Goal: Task Accomplishment & Management: Manage account settings

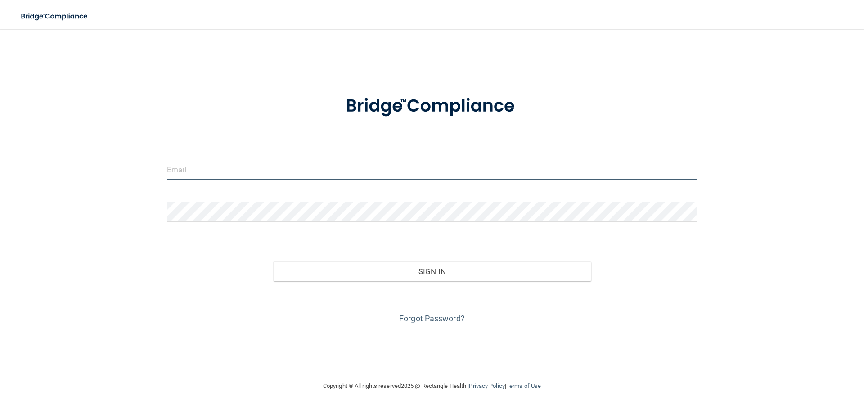
type input "[EMAIL_ADDRESS][DOMAIN_NAME]"
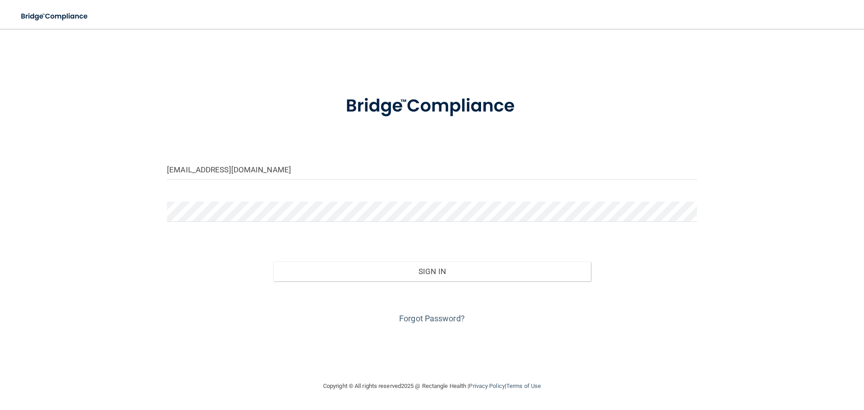
click at [365, 282] on div "Forgot Password?" at bounding box center [432, 303] width 544 height 45
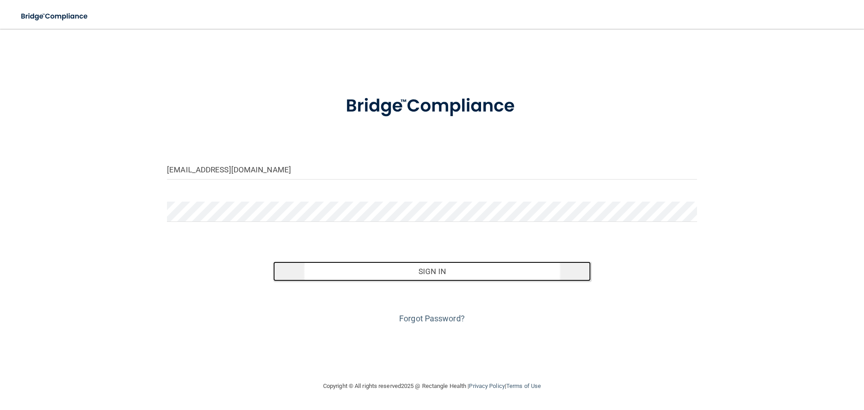
click at [434, 274] on button "Sign In" at bounding box center [432, 272] width 318 height 20
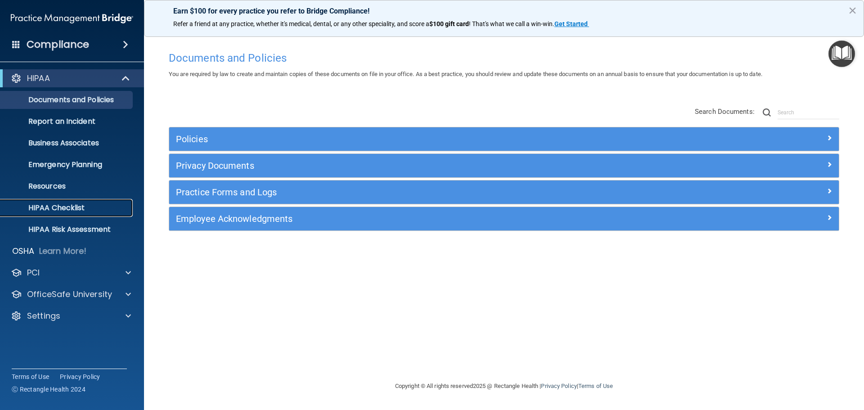
click at [45, 203] on p "HIPAA Checklist" at bounding box center [67, 207] width 123 height 9
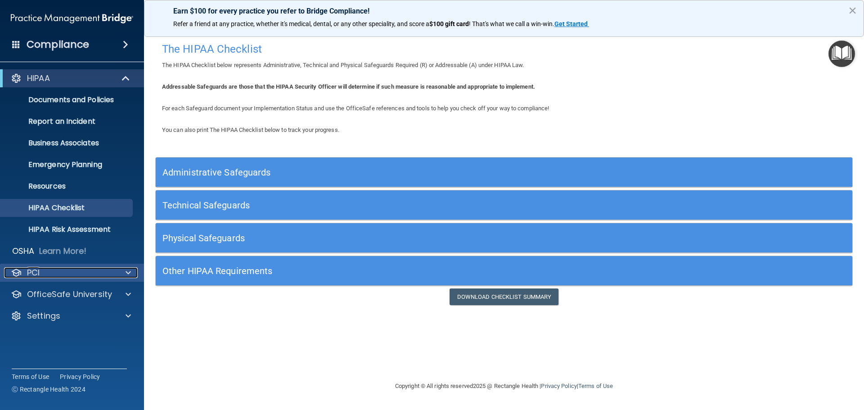
click at [56, 272] on div "PCI" at bounding box center [60, 272] width 112 height 11
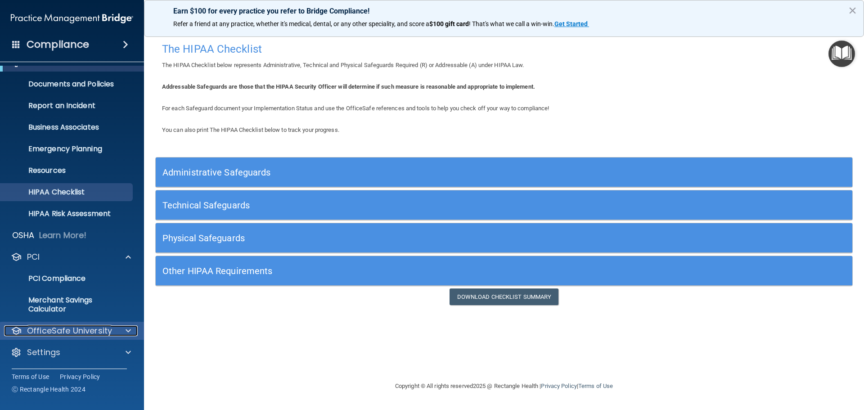
click at [57, 333] on p "OfficeSafe University" at bounding box center [69, 330] width 85 height 11
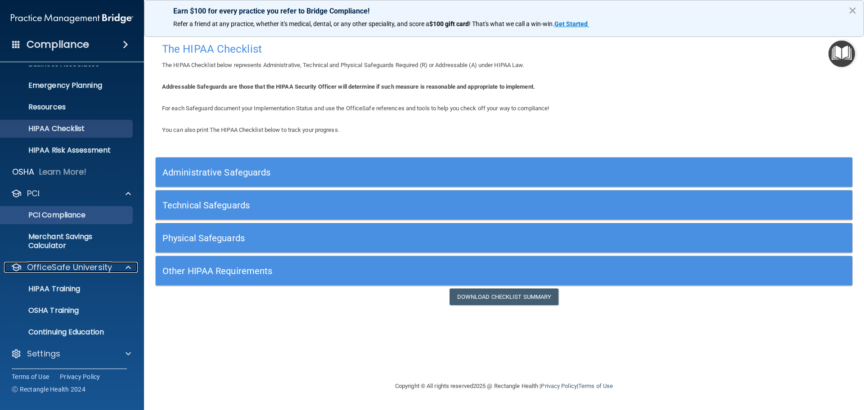
scroll to position [81, 0]
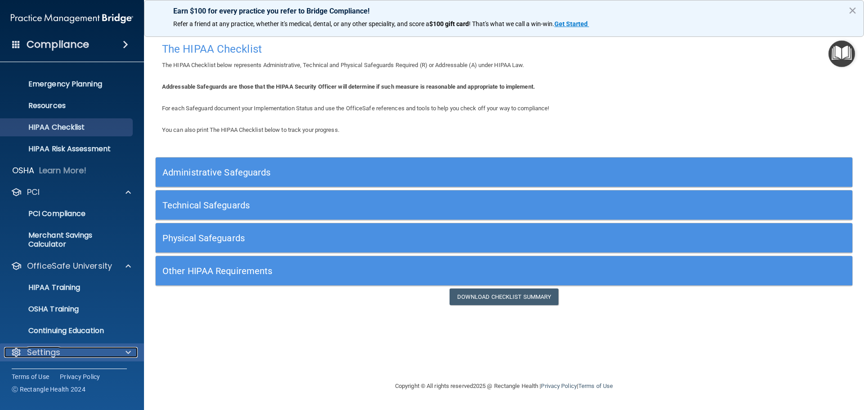
click at [85, 357] on div "Settings" at bounding box center [60, 352] width 112 height 11
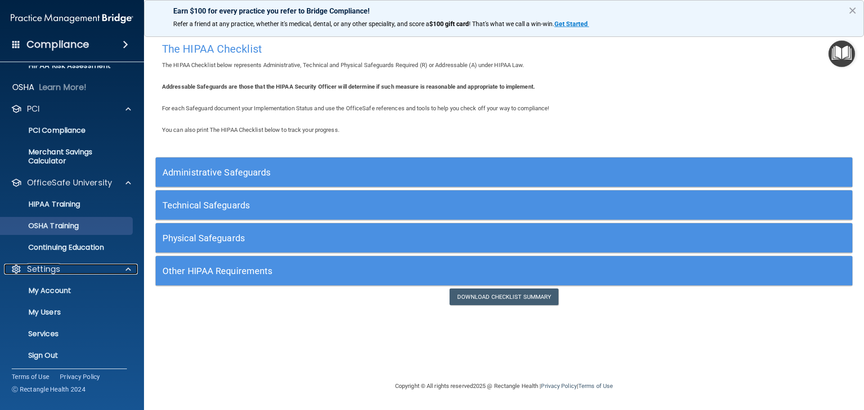
scroll to position [167, 0]
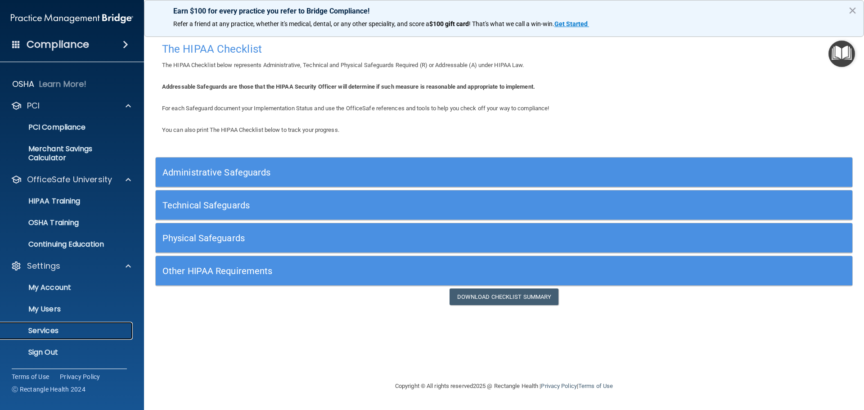
click at [36, 326] on p "Services" at bounding box center [67, 330] width 123 height 9
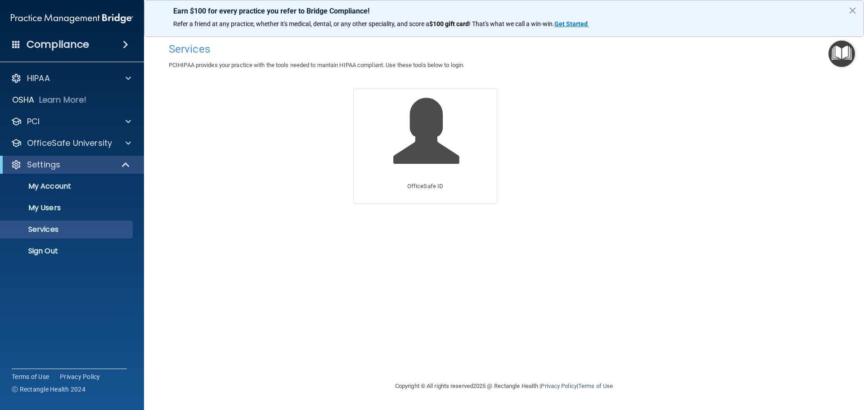
click at [18, 44] on span at bounding box center [16, 44] width 8 height 8
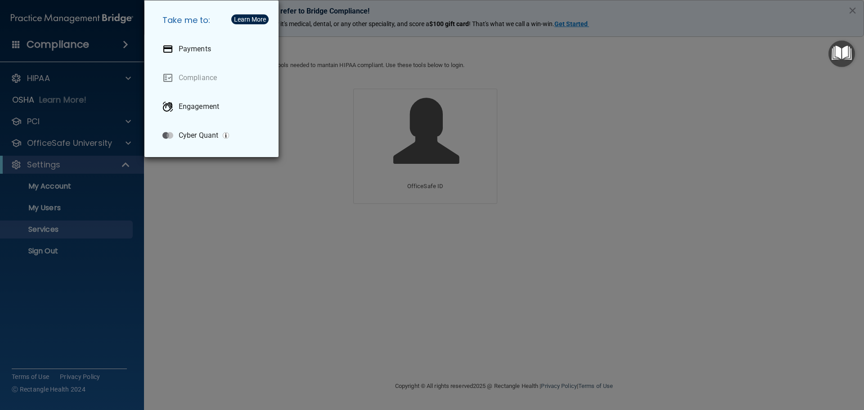
click at [18, 44] on div "Take me to: Payments Compliance Engagement Cyber Quant" at bounding box center [432, 205] width 864 height 410
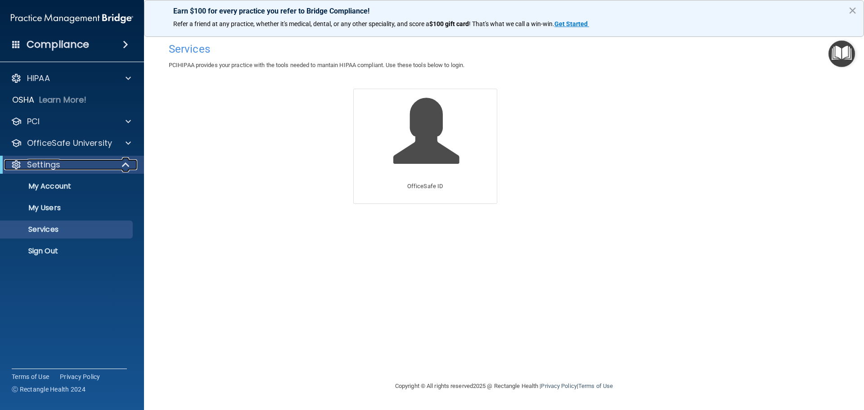
click at [107, 163] on div "Settings" at bounding box center [59, 164] width 111 height 11
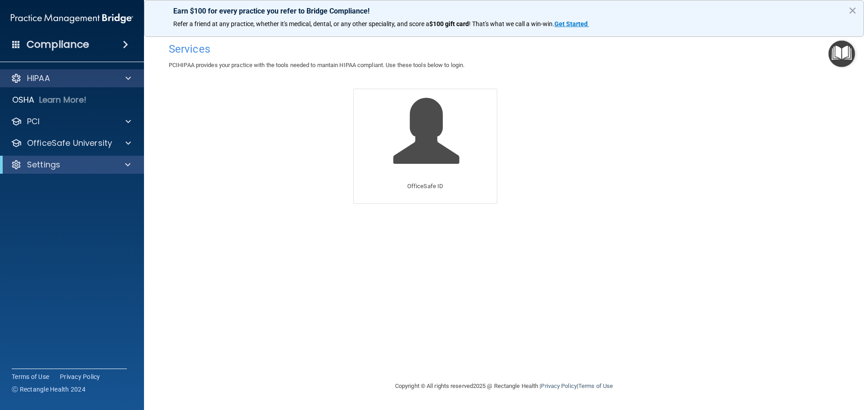
click at [127, 72] on div "HIPAA" at bounding box center [72, 78] width 144 height 18
click at [15, 82] on div at bounding box center [16, 78] width 11 height 11
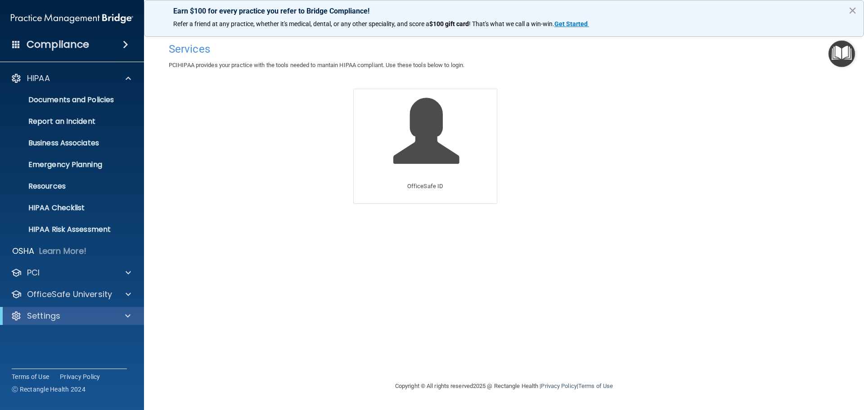
click at [851, 11] on button "×" at bounding box center [853, 10] width 9 height 14
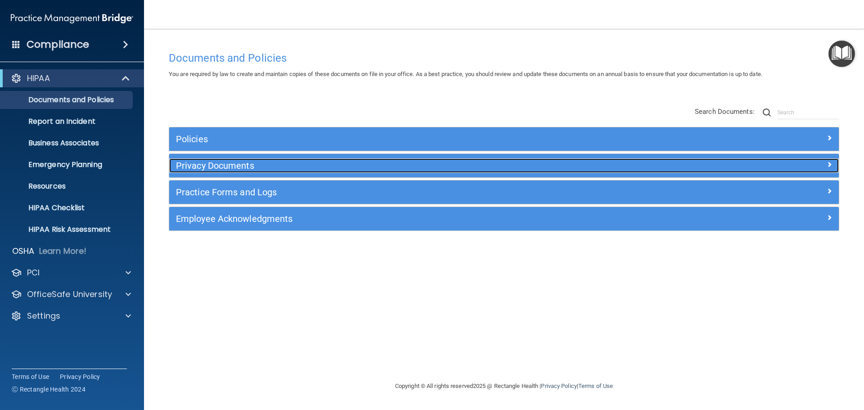
click at [255, 161] on h5 "Privacy Documents" at bounding box center [420, 166] width 489 height 10
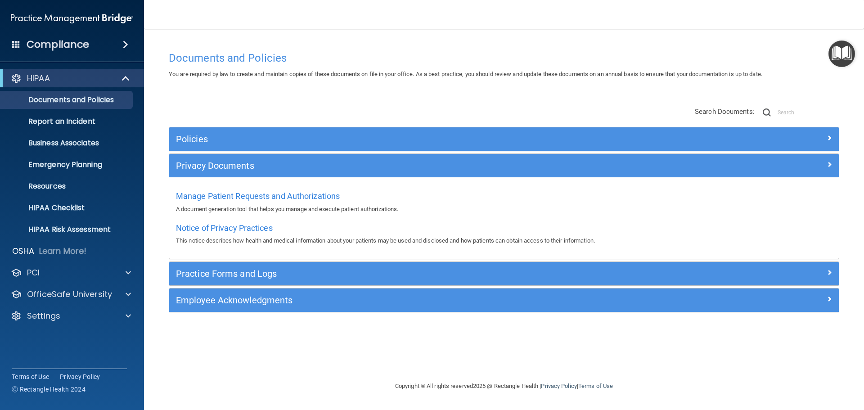
click at [290, 284] on div "Practice Forms and Logs" at bounding box center [504, 273] width 670 height 23
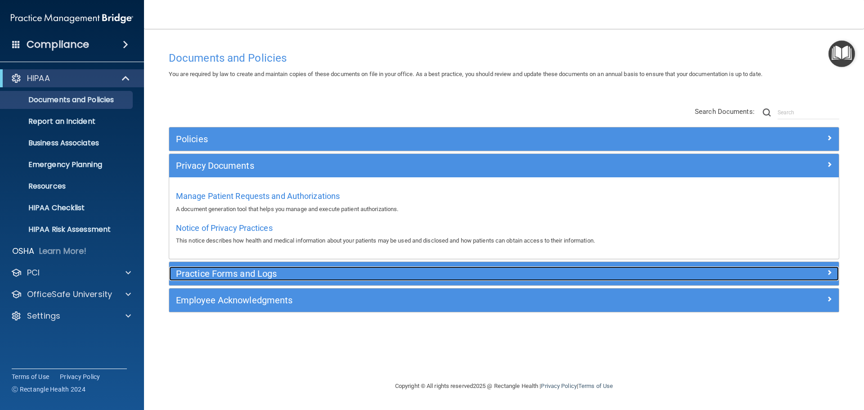
click at [291, 270] on h5 "Practice Forms and Logs" at bounding box center [420, 274] width 489 height 10
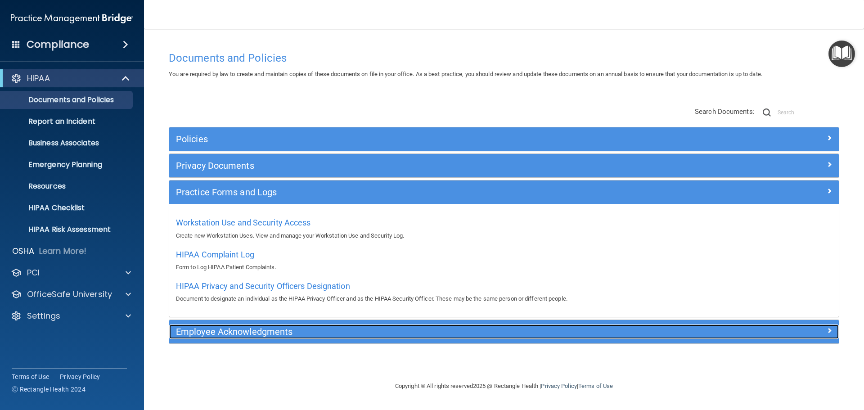
click at [238, 335] on h5 "Employee Acknowledgments" at bounding box center [420, 332] width 489 height 10
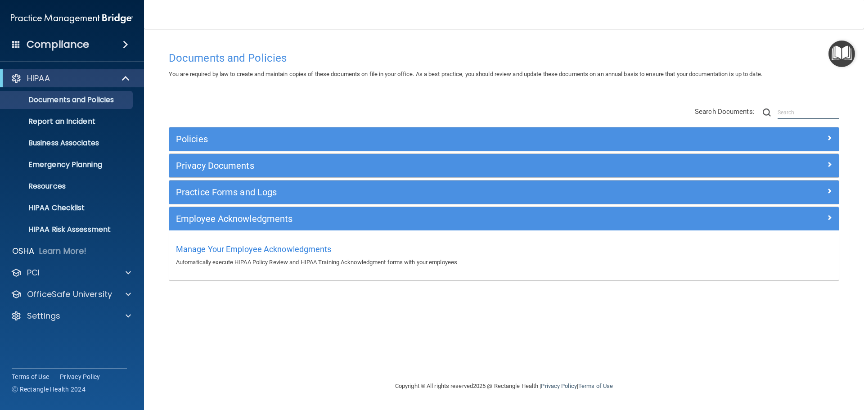
click at [788, 113] on input "text" at bounding box center [809, 113] width 62 height 14
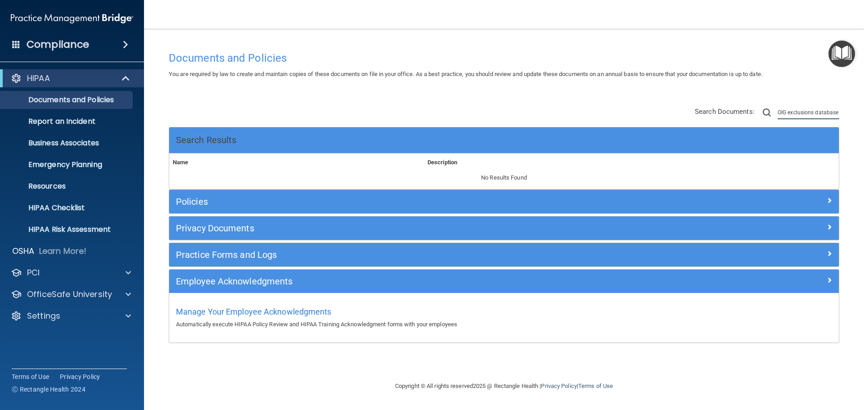
drag, startPoint x: 838, startPoint y: 113, endPoint x: 770, endPoint y: 113, distance: 68.0
click at [770, 113] on div "Search Documents: OIG exclusions database" at bounding box center [767, 113] width 144 height 14
type input "e"
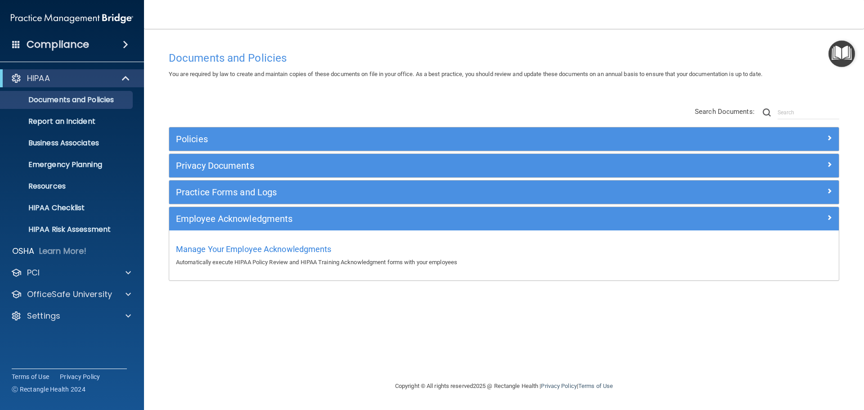
click at [58, 44] on h4 "Compliance" at bounding box center [58, 44] width 63 height 13
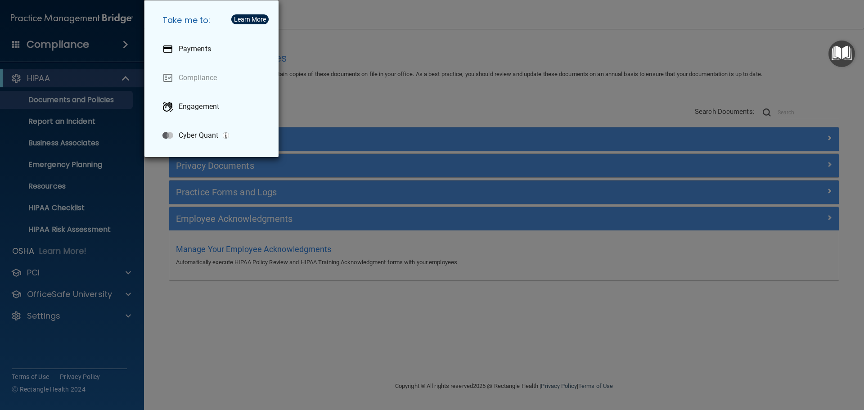
click at [58, 44] on div "Take me to: Payments Compliance Engagement Cyber Quant" at bounding box center [432, 205] width 864 height 410
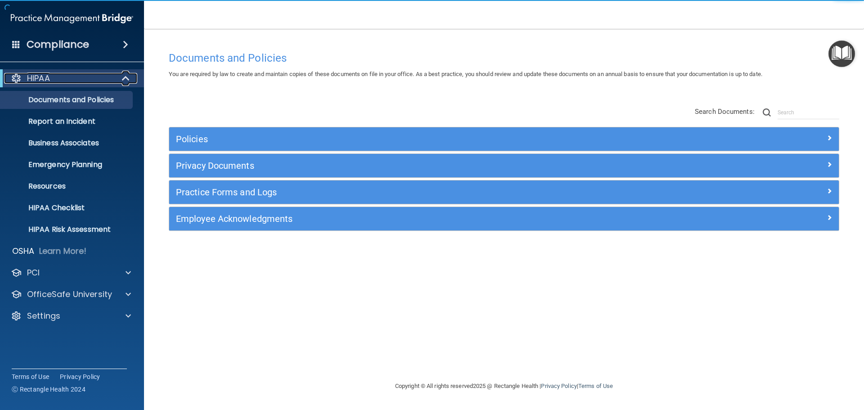
click at [131, 78] on div at bounding box center [126, 78] width 22 height 11
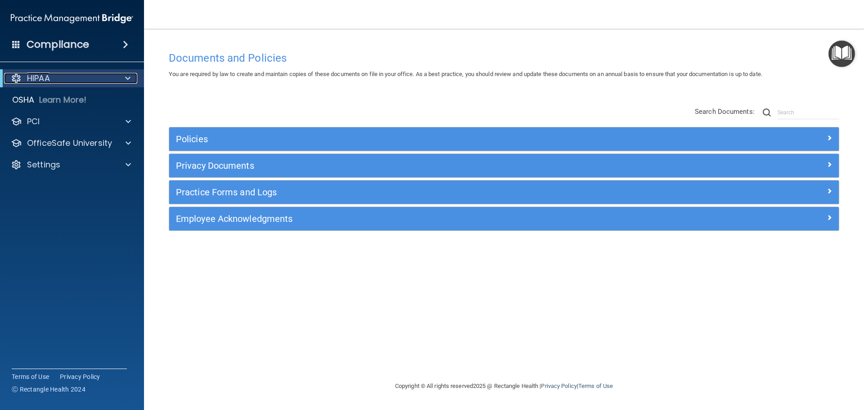
click at [131, 78] on div at bounding box center [126, 78] width 22 height 11
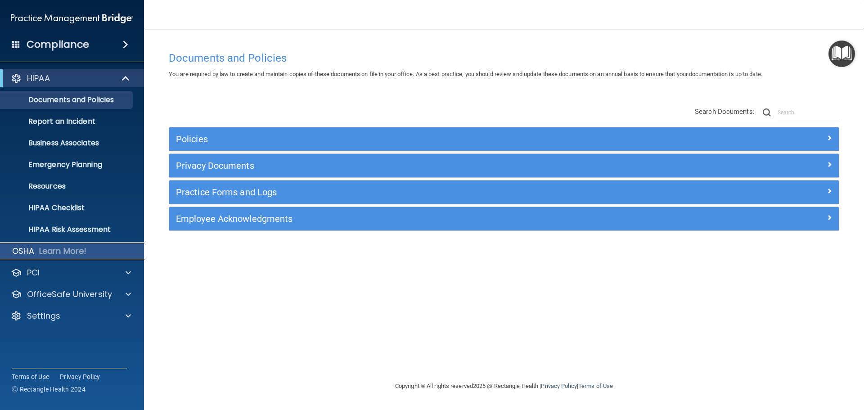
click at [30, 248] on p "OSHA" at bounding box center [23, 251] width 23 height 11
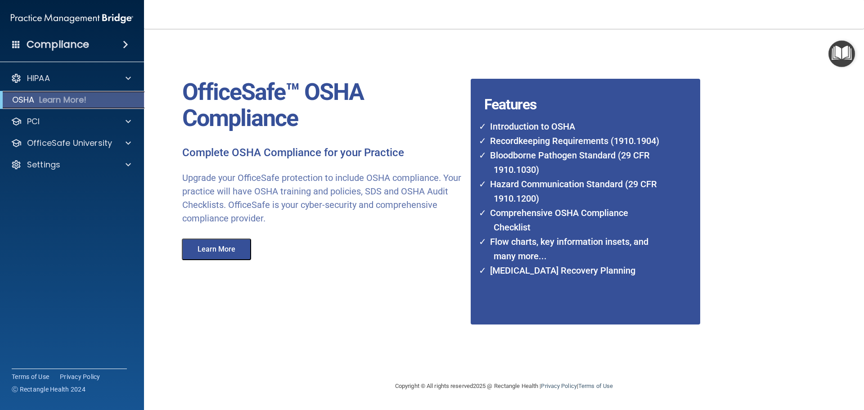
click at [27, 99] on p "OSHA" at bounding box center [23, 100] width 23 height 11
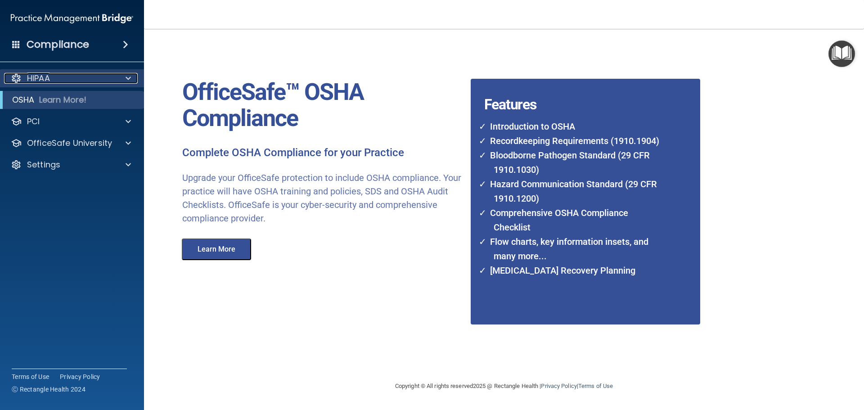
click at [114, 81] on div "HIPAA" at bounding box center [60, 78] width 112 height 11
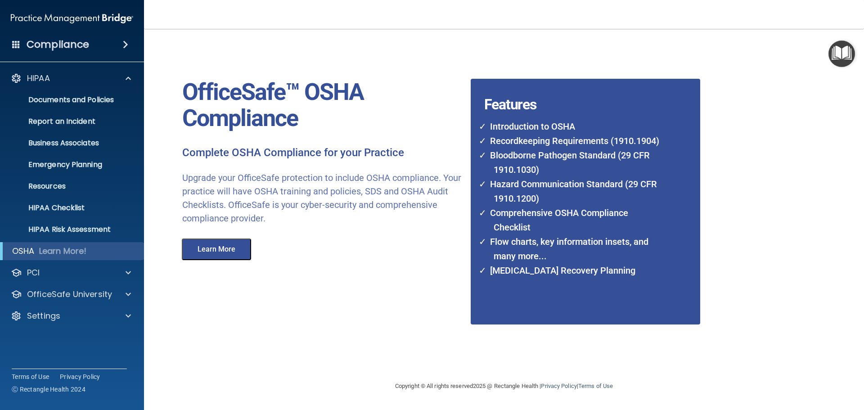
click at [843, 47] on img "Open Resource Center" at bounding box center [842, 54] width 27 height 27
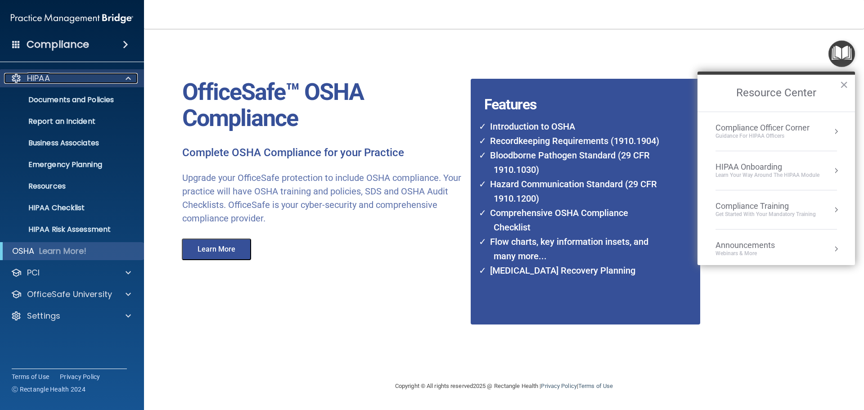
click at [41, 78] on p "HIPAA" at bounding box center [38, 78] width 23 height 11
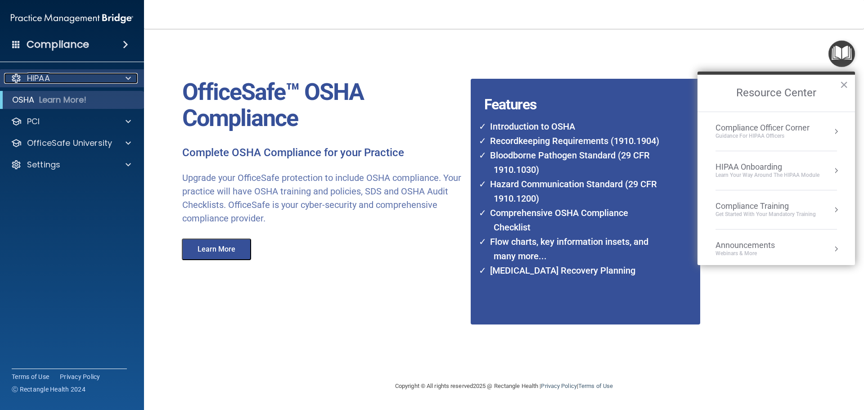
click at [41, 78] on p "HIPAA" at bounding box center [38, 78] width 23 height 11
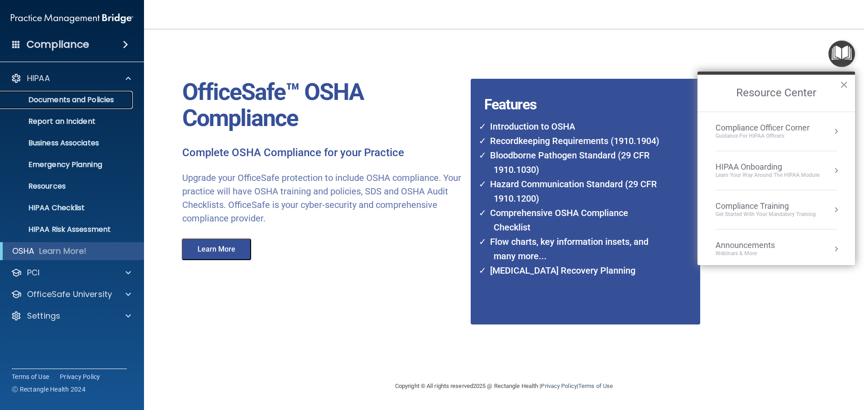
click at [49, 106] on link "Documents and Policies" at bounding box center [62, 100] width 142 height 18
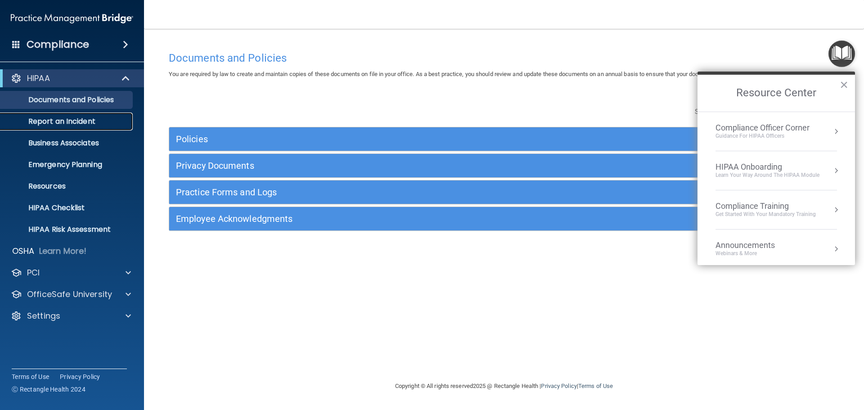
click at [51, 123] on p "Report an Incident" at bounding box center [67, 121] width 123 height 9
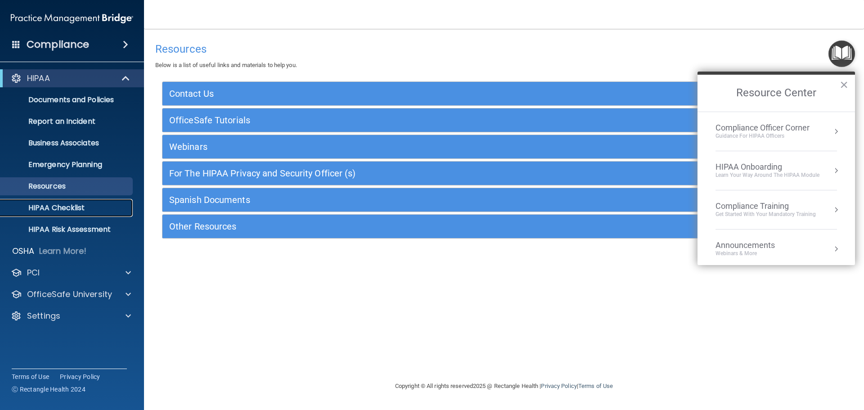
click at [53, 208] on p "HIPAA Checklist" at bounding box center [67, 207] width 123 height 9
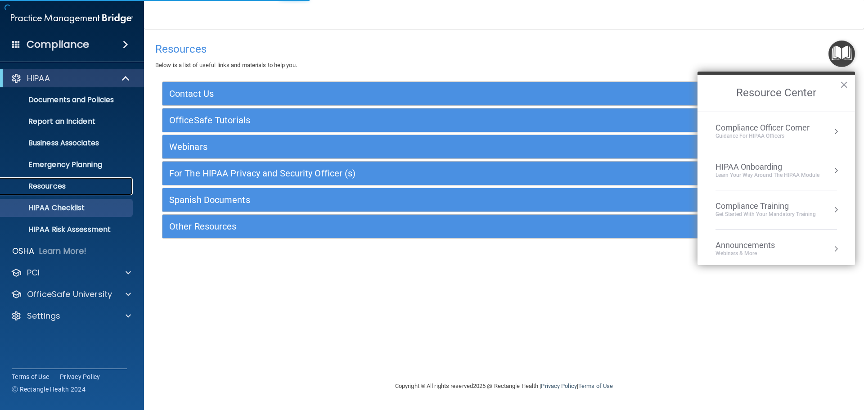
click at [54, 182] on p "Resources" at bounding box center [67, 186] width 123 height 9
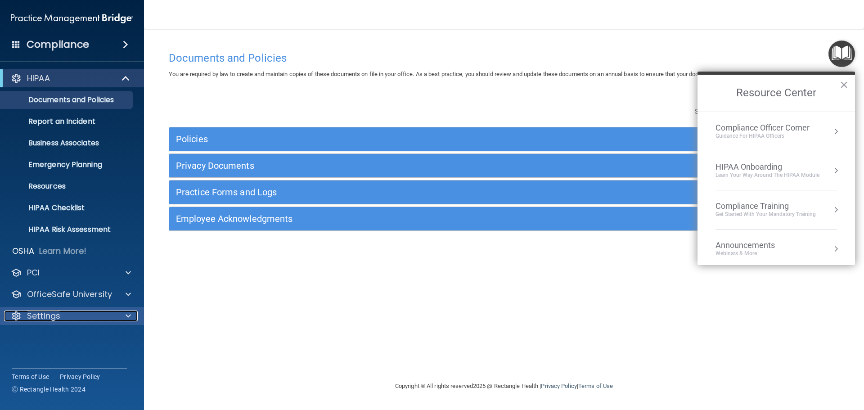
click at [37, 320] on p "Settings" at bounding box center [43, 316] width 33 height 11
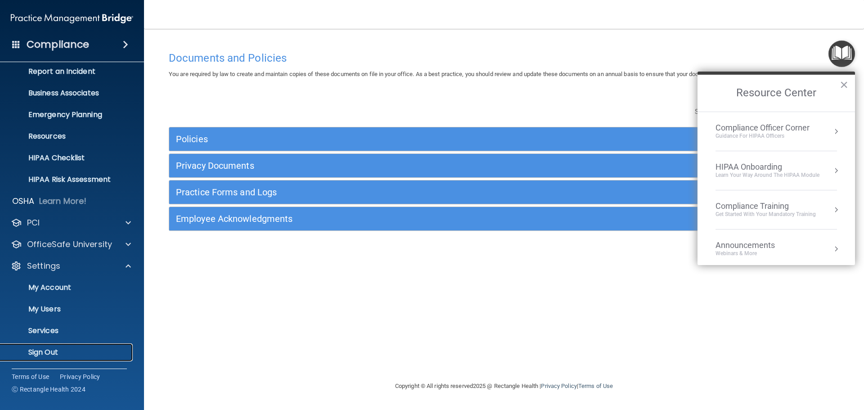
click at [50, 352] on p "Sign Out" at bounding box center [67, 352] width 123 height 9
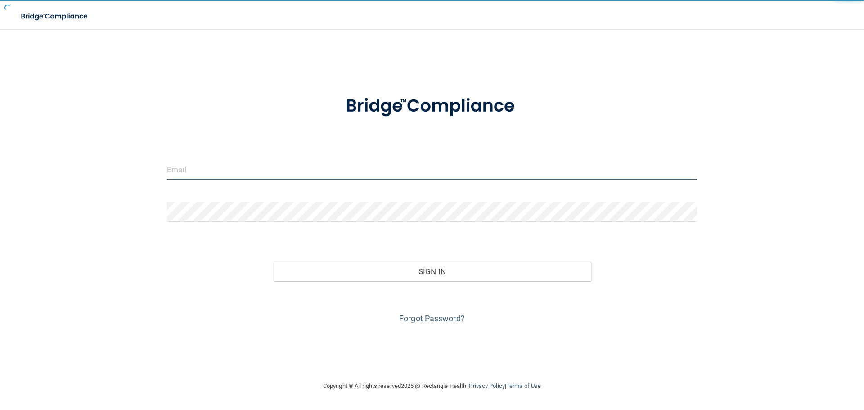
type input "[EMAIL_ADDRESS][DOMAIN_NAME]"
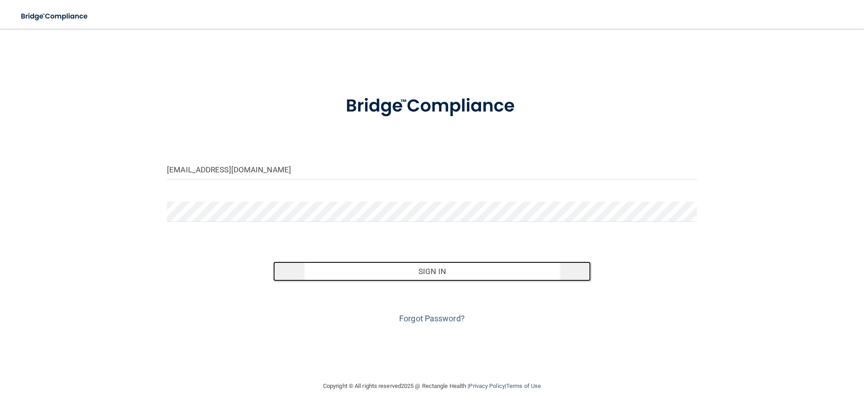
click at [434, 265] on button "Sign In" at bounding box center [432, 272] width 318 height 20
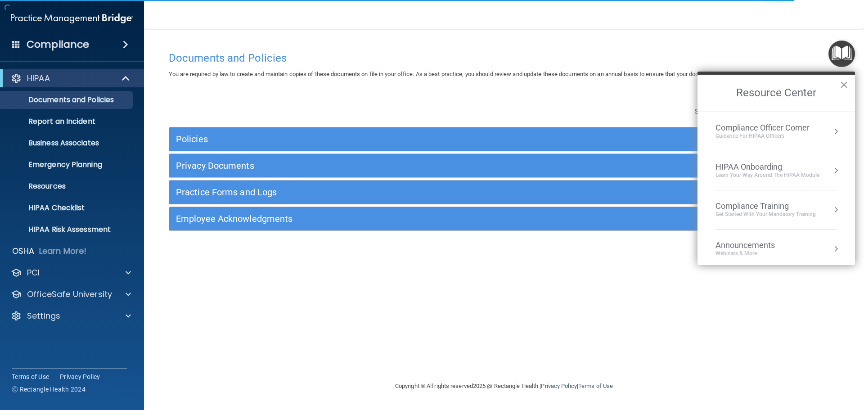
click at [843, 84] on button "×" at bounding box center [844, 84] width 9 height 14
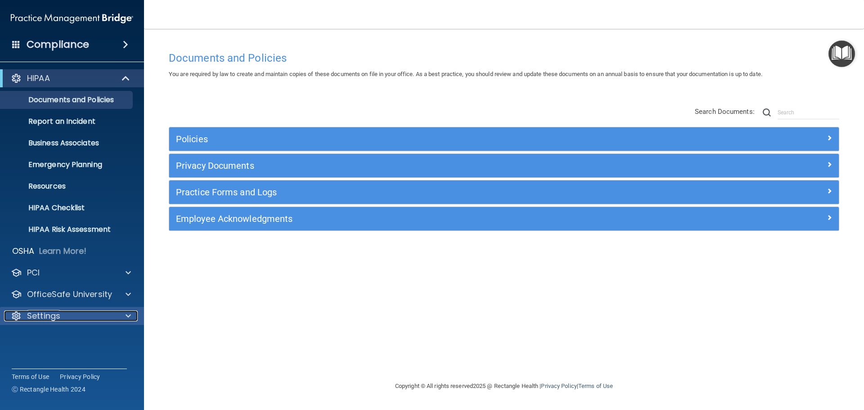
click at [89, 320] on div "Settings" at bounding box center [60, 316] width 112 height 11
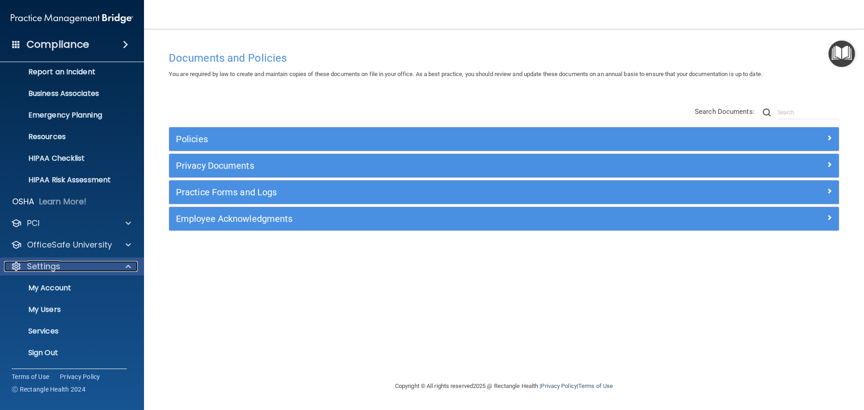
scroll to position [50, 0]
click at [44, 288] on p "My Account" at bounding box center [67, 287] width 123 height 9
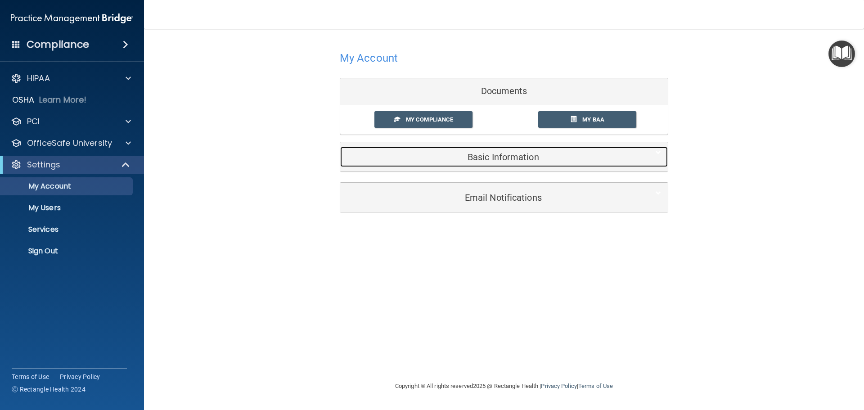
click at [502, 154] on h5 "Basic Information" at bounding box center [490, 157] width 287 height 10
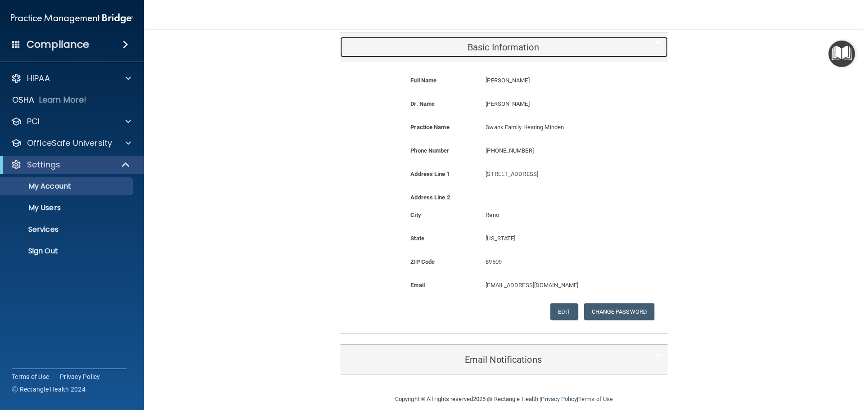
scroll to position [121, 0]
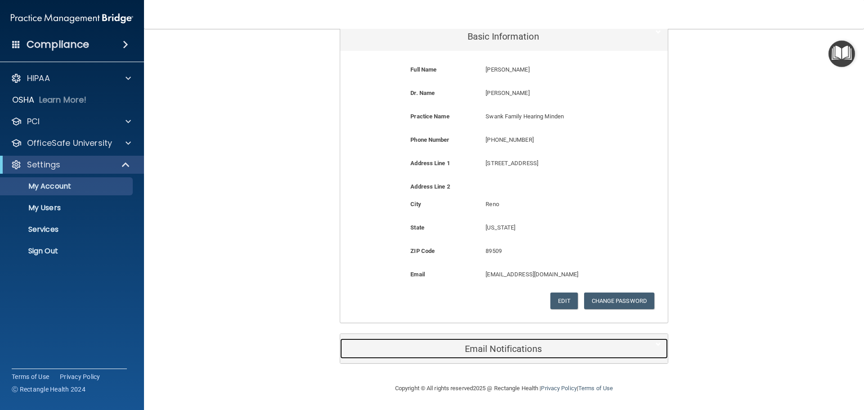
click at [491, 348] on h5 "Email Notifications" at bounding box center [490, 349] width 287 height 10
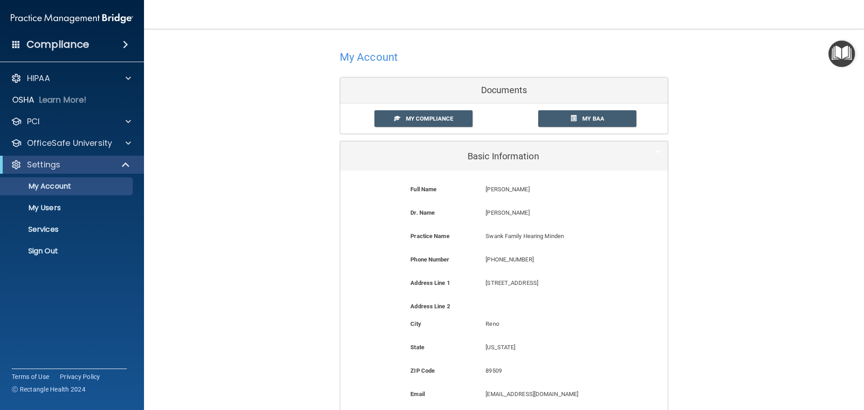
scroll to position [0, 0]
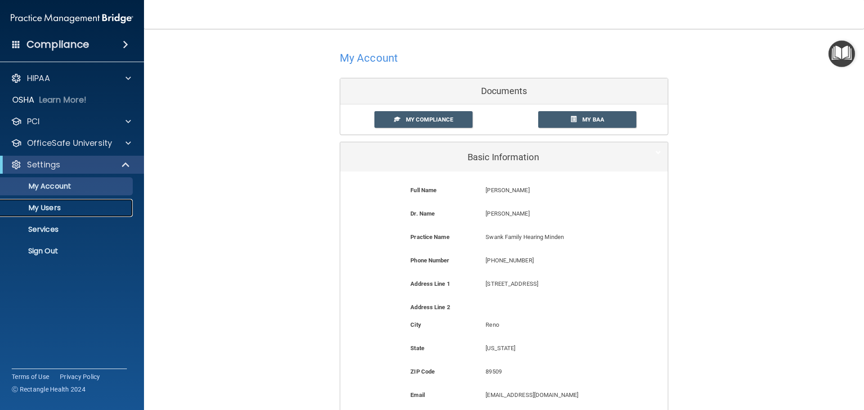
click at [51, 203] on p "My Users" at bounding box center [67, 207] width 123 height 9
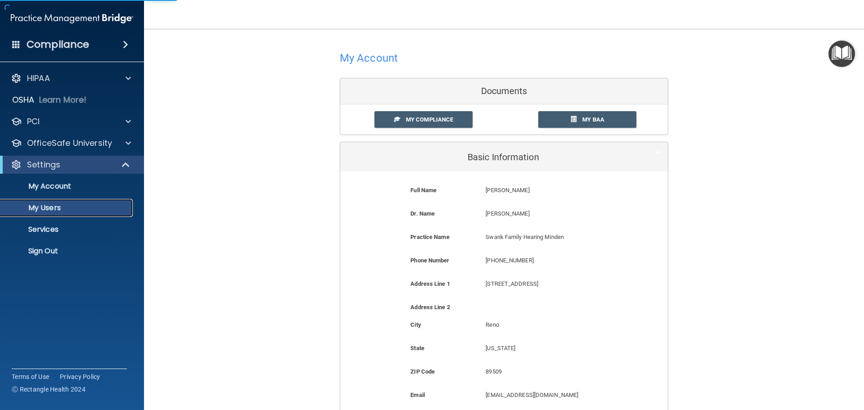
select select "20"
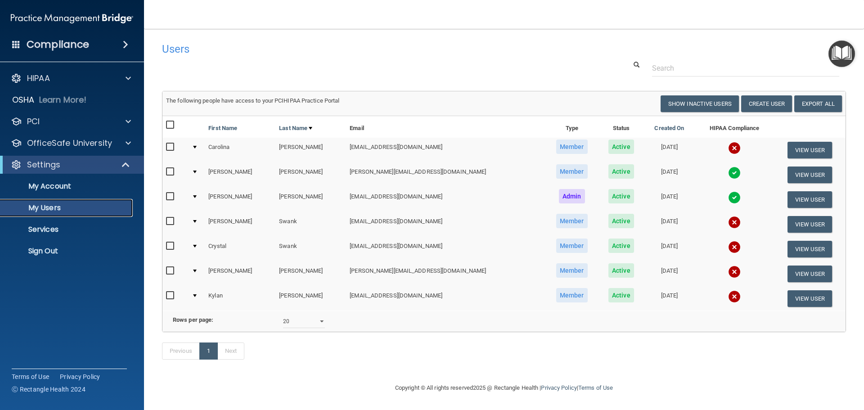
scroll to position [13, 0]
click at [43, 225] on p "Services" at bounding box center [67, 229] width 123 height 9
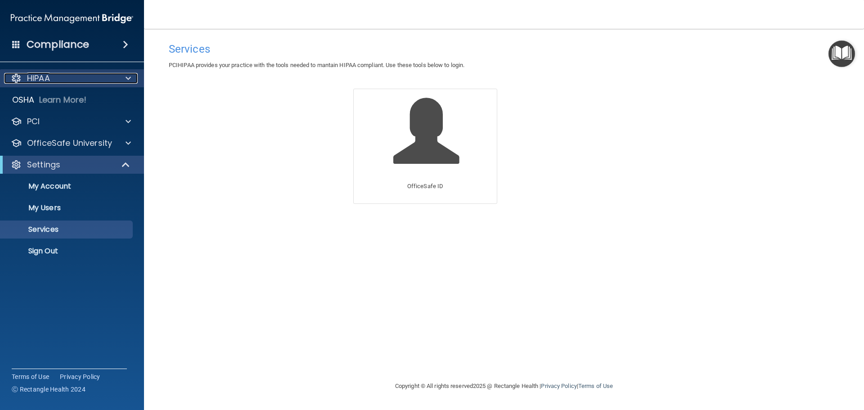
click at [33, 78] on p "HIPAA" at bounding box center [38, 78] width 23 height 11
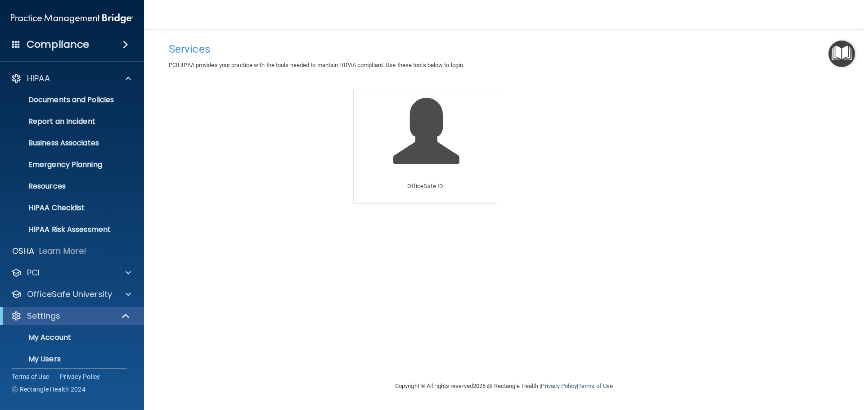
click at [23, 41] on div "Compliance" at bounding box center [72, 45] width 144 height 20
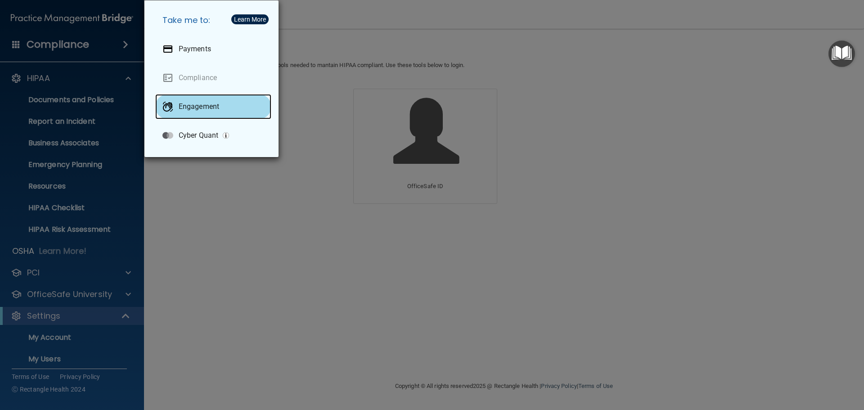
click at [197, 107] on p "Engagement" at bounding box center [199, 106] width 41 height 9
click at [238, 16] on div "Learn More" at bounding box center [250, 19] width 32 height 6
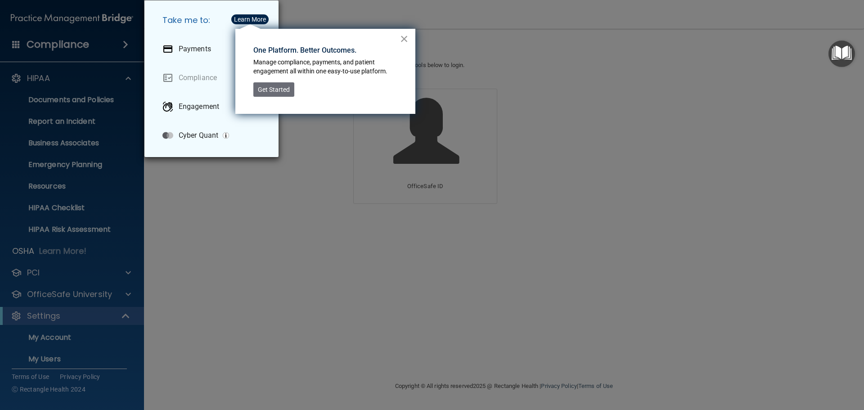
click at [406, 38] on button "×" at bounding box center [404, 39] width 9 height 14
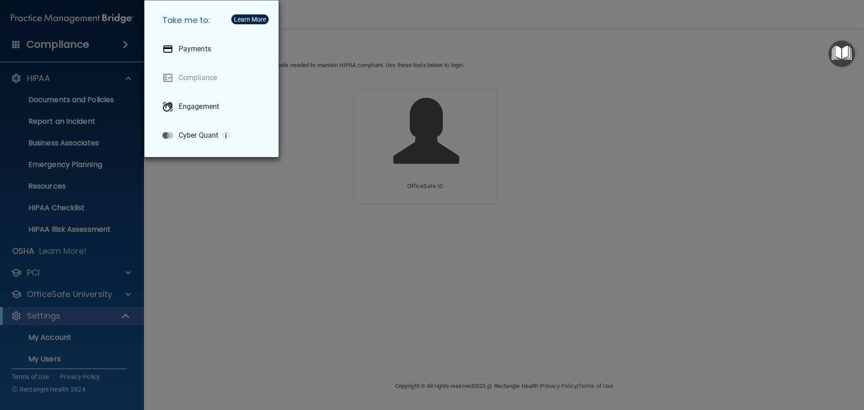
click at [115, 353] on div "Take me to: Payments Compliance Engagement Cyber Quant" at bounding box center [432, 205] width 864 height 410
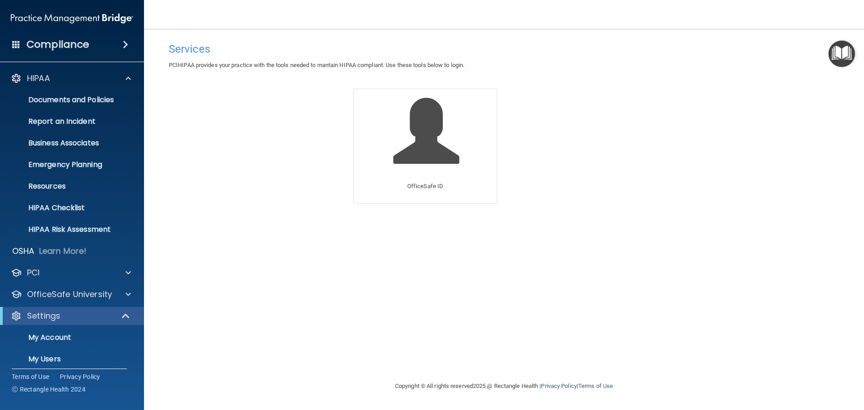
click at [10, 46] on div "Compliance" at bounding box center [72, 45] width 144 height 20
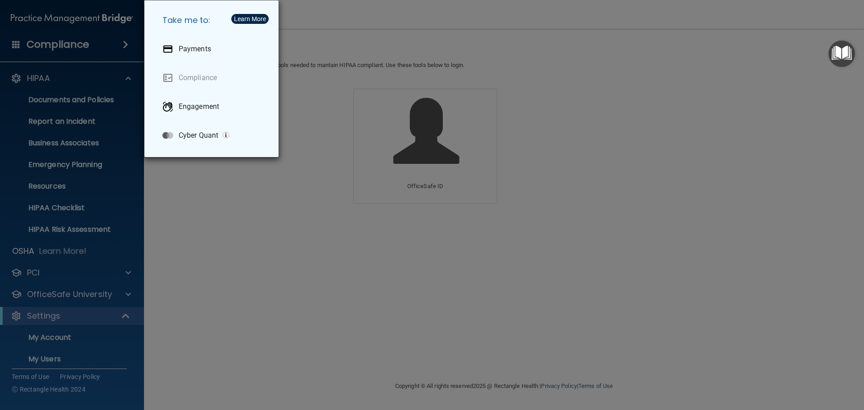
click at [10, 46] on div "Take me to: Payments Compliance Engagement Cyber Quant" at bounding box center [432, 205] width 864 height 410
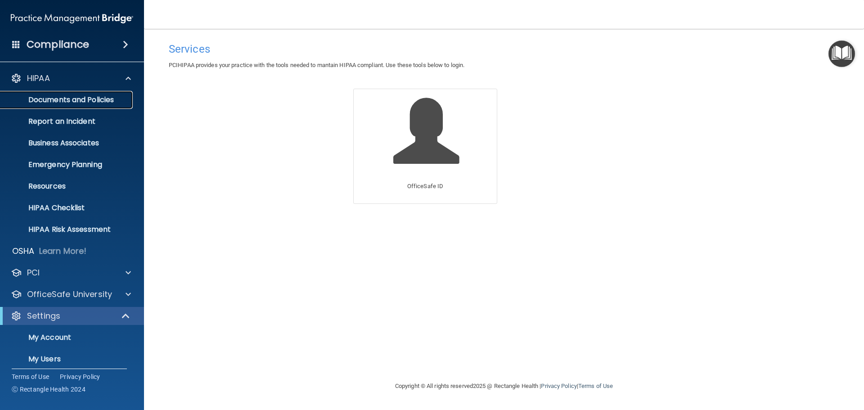
click at [54, 98] on p "Documents and Policies" at bounding box center [67, 99] width 123 height 9
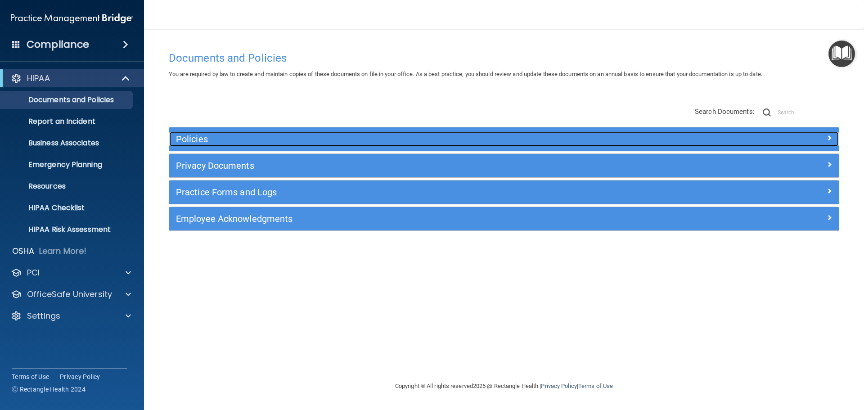
click at [217, 143] on h5 "Policies" at bounding box center [420, 139] width 489 height 10
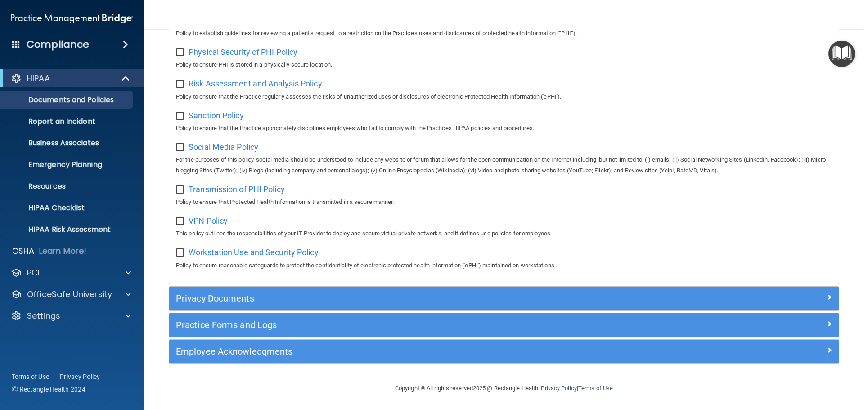
scroll to position [602, 0]
click at [311, 290] on div "Privacy Documents" at bounding box center [504, 298] width 670 height 23
click at [264, 288] on div "Privacy Documents" at bounding box center [504, 298] width 670 height 23
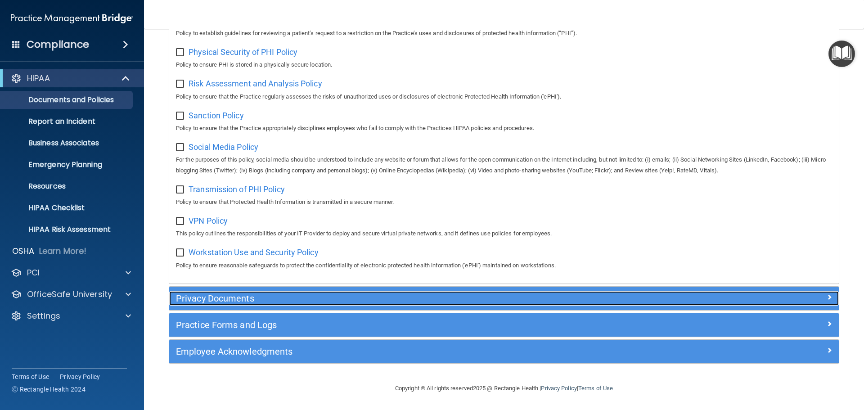
click at [241, 298] on h5 "Privacy Documents" at bounding box center [420, 298] width 489 height 10
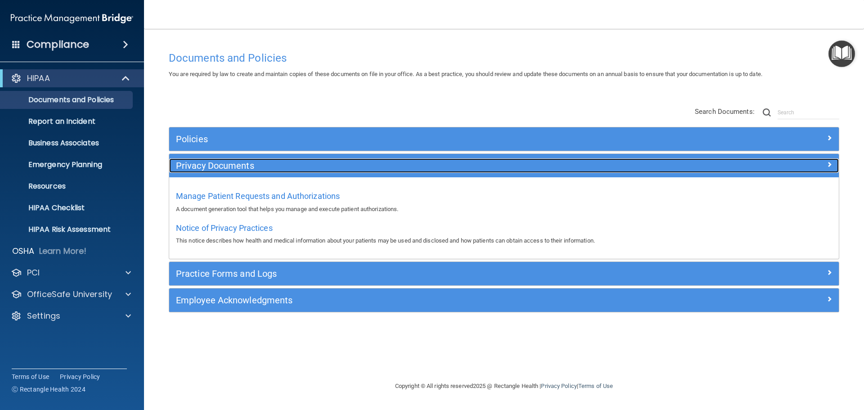
scroll to position [0, 0]
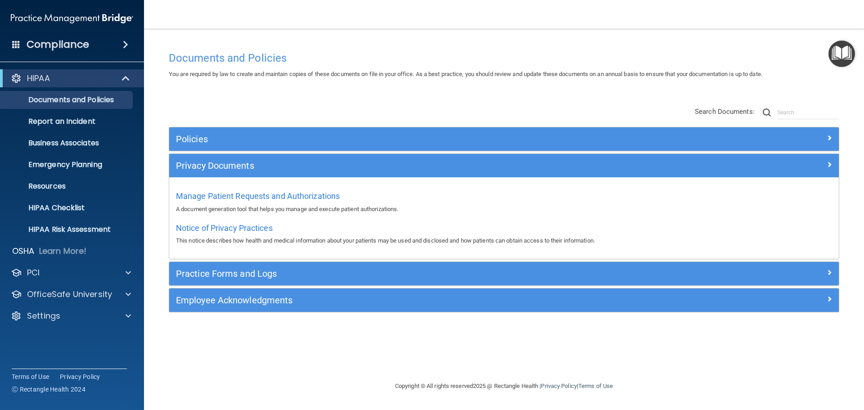
click at [38, 46] on h4 "Compliance" at bounding box center [58, 44] width 63 height 13
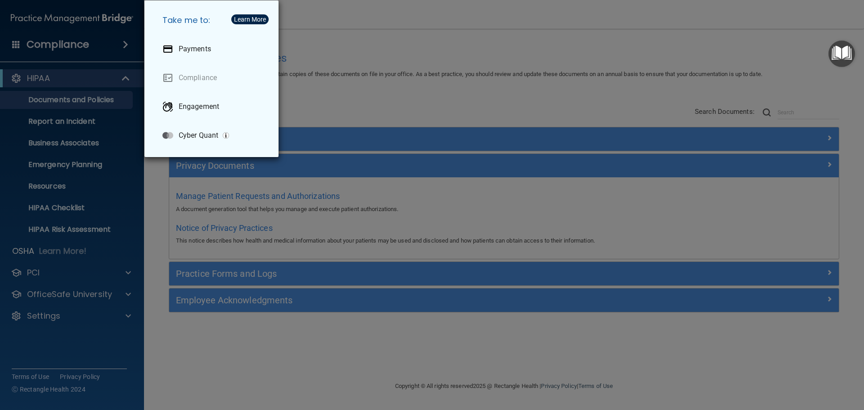
click at [38, 46] on div "Take me to: Payments Compliance Engagement Cyber Quant" at bounding box center [432, 205] width 864 height 410
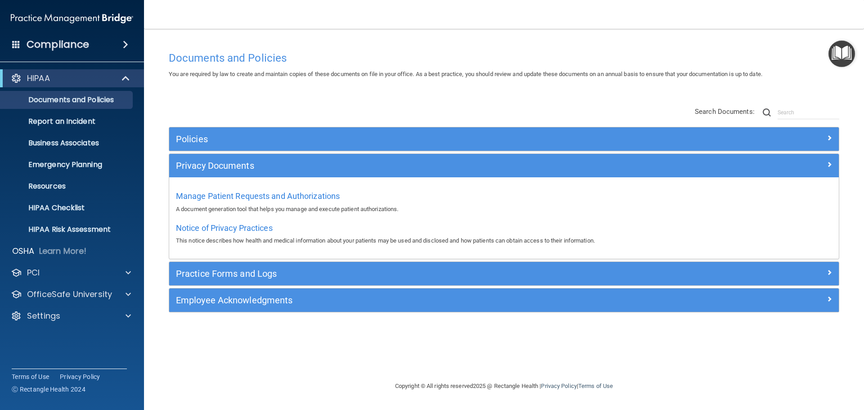
click at [13, 44] on span at bounding box center [16, 44] width 8 height 8
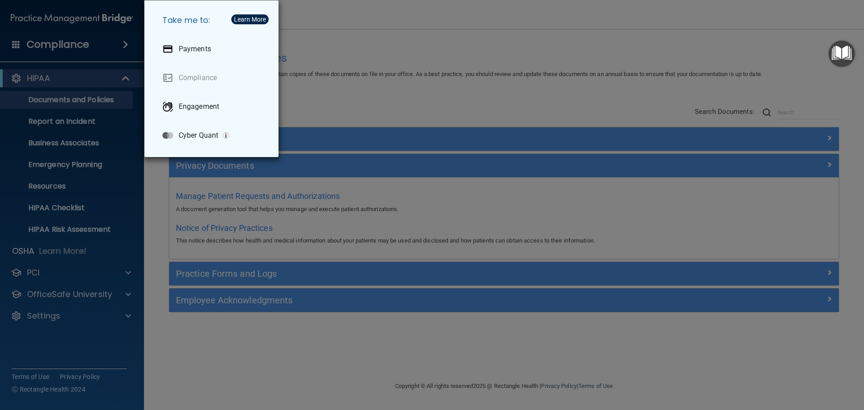
click at [50, 312] on div "Take me to: Payments Compliance Engagement Cyber Quant" at bounding box center [432, 205] width 864 height 410
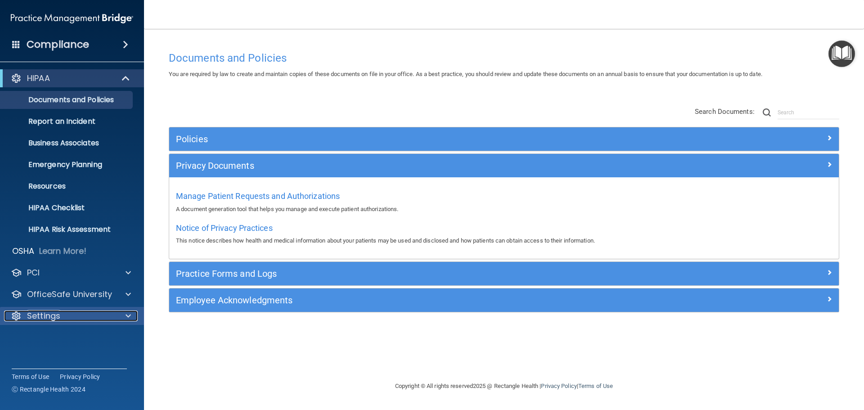
click at [52, 316] on p "Settings" at bounding box center [43, 316] width 33 height 11
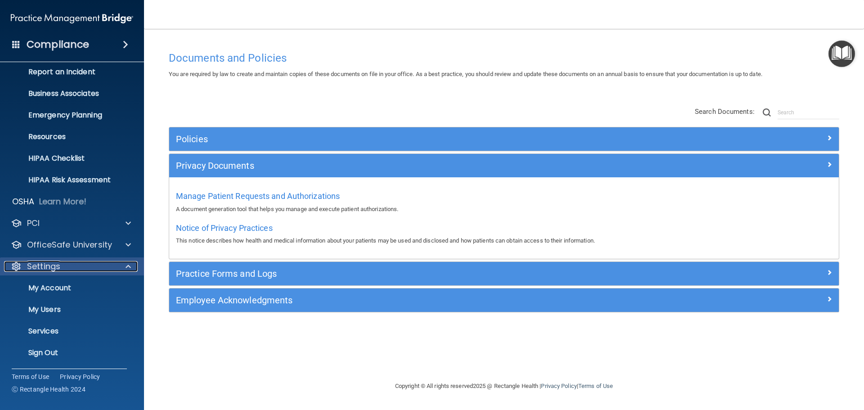
scroll to position [50, 0]
click at [37, 282] on link "My Account" at bounding box center [62, 288] width 142 height 18
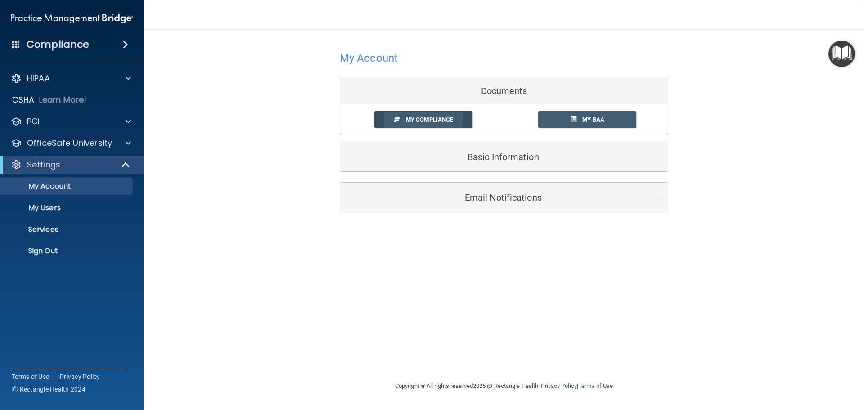
click at [398, 121] on span at bounding box center [397, 119] width 6 height 6
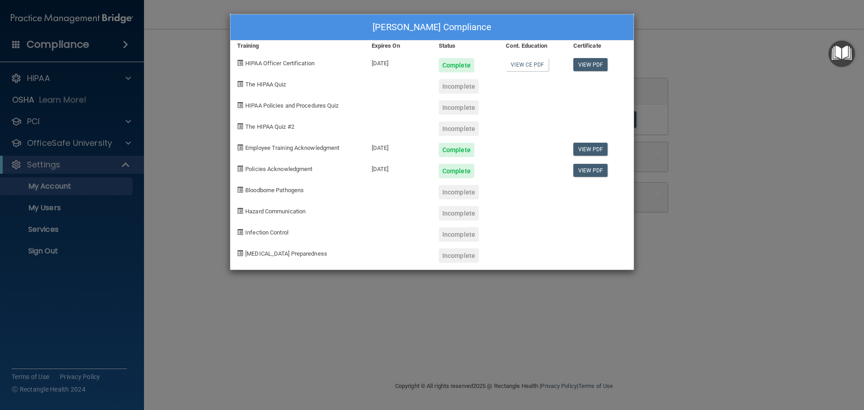
click at [758, 127] on div "Alisha Larson's Compliance Training Expires On Status Cont. Education Certifica…" at bounding box center [432, 205] width 864 height 410
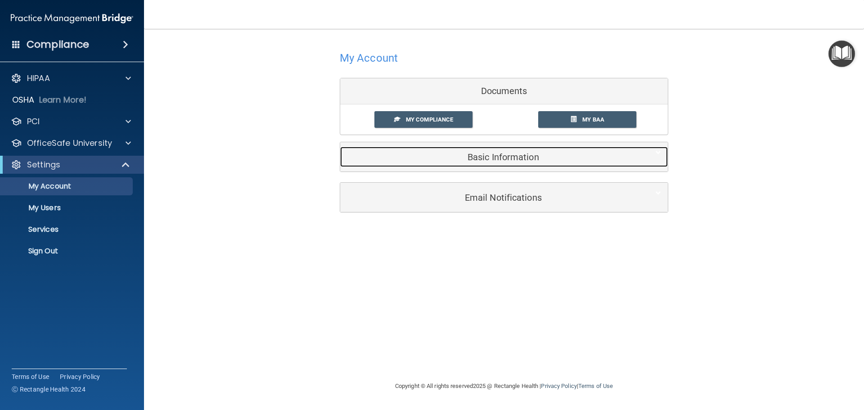
click at [479, 161] on h5 "Basic Information" at bounding box center [490, 157] width 287 height 10
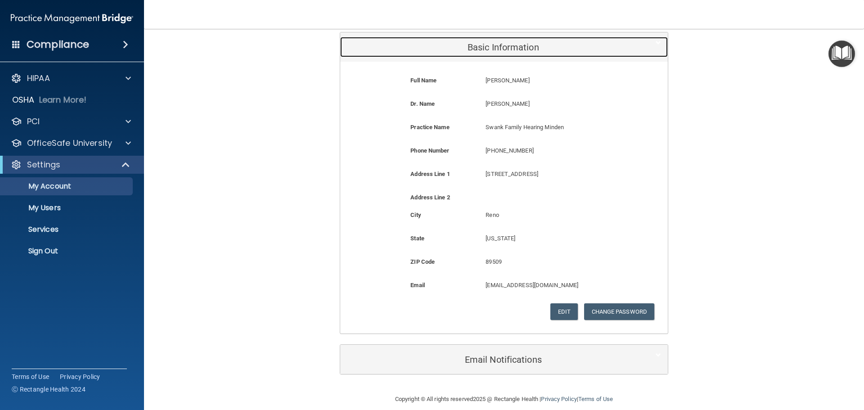
scroll to position [121, 0]
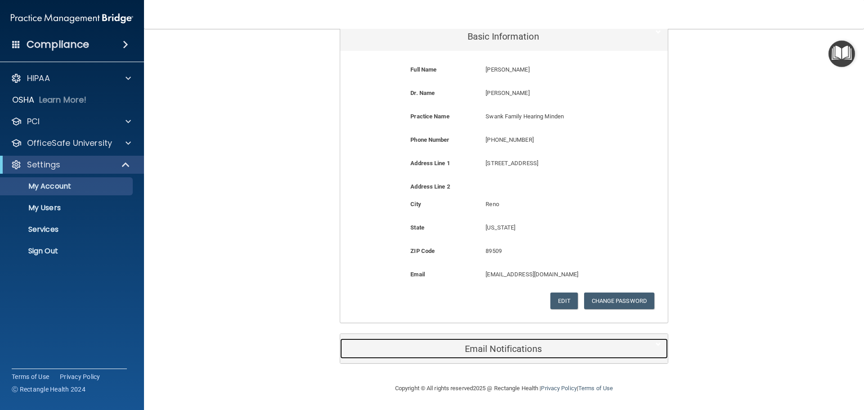
click at [462, 346] on h5 "Email Notifications" at bounding box center [490, 349] width 287 height 10
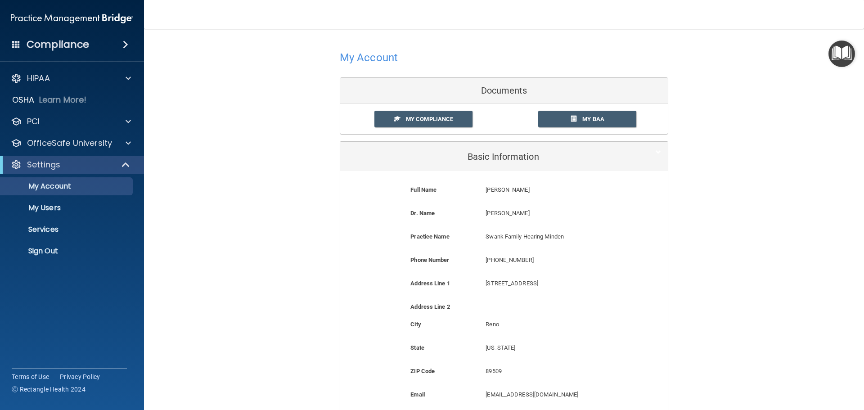
scroll to position [0, 0]
click at [48, 205] on p "My Users" at bounding box center [67, 207] width 123 height 9
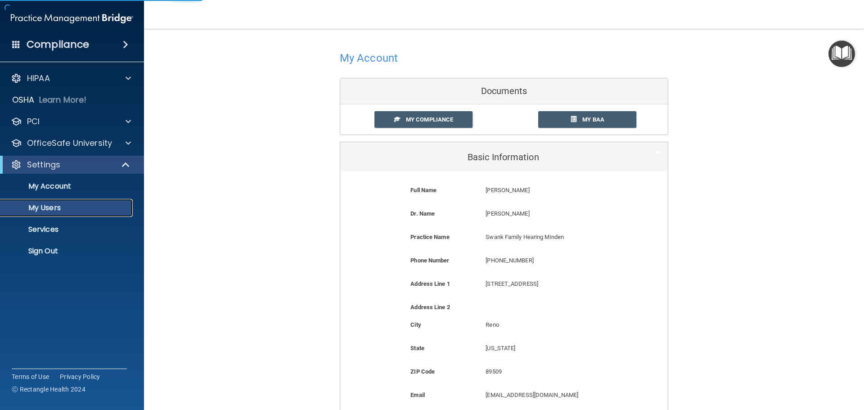
select select "20"
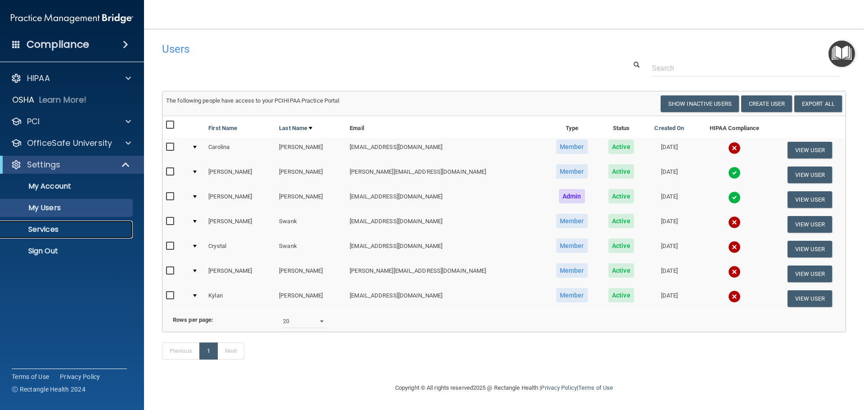
click at [63, 225] on p "Services" at bounding box center [67, 229] width 123 height 9
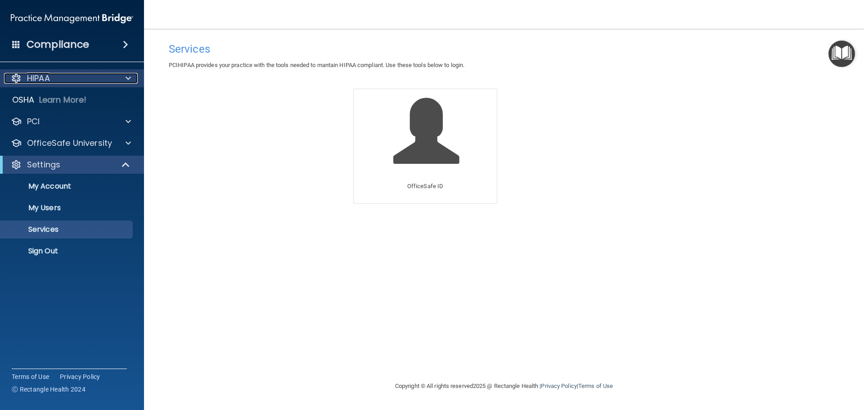
click at [119, 73] on div at bounding box center [127, 78] width 23 height 11
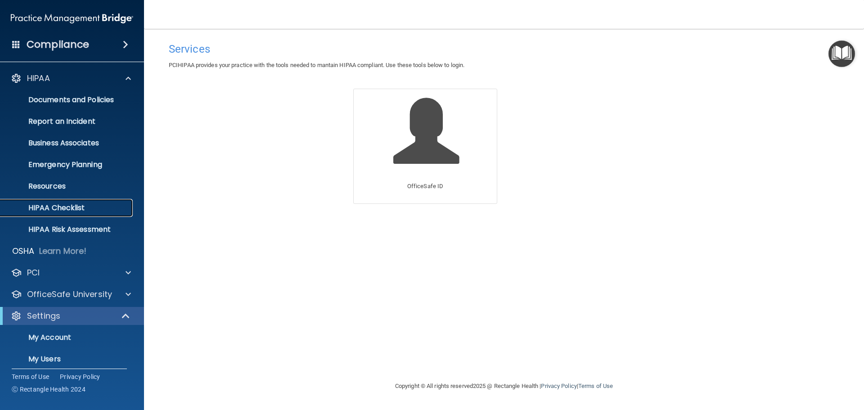
click at [66, 214] on link "HIPAA Checklist" at bounding box center [62, 208] width 142 height 18
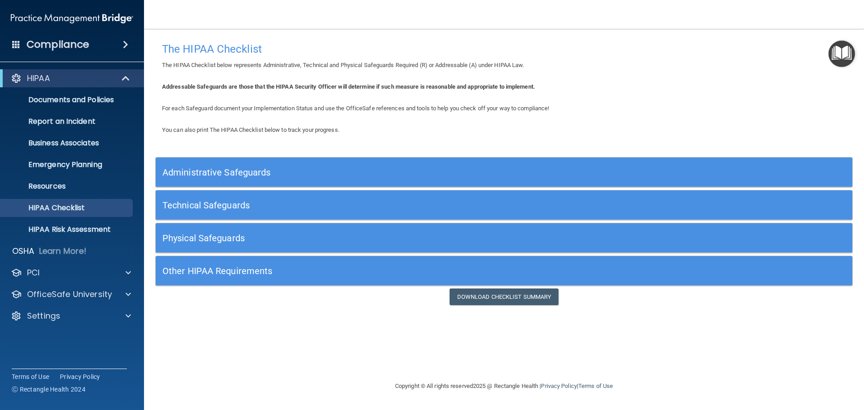
click at [232, 266] on h5 "Other HIPAA Requirements" at bounding box center [417, 271] width 509 height 10
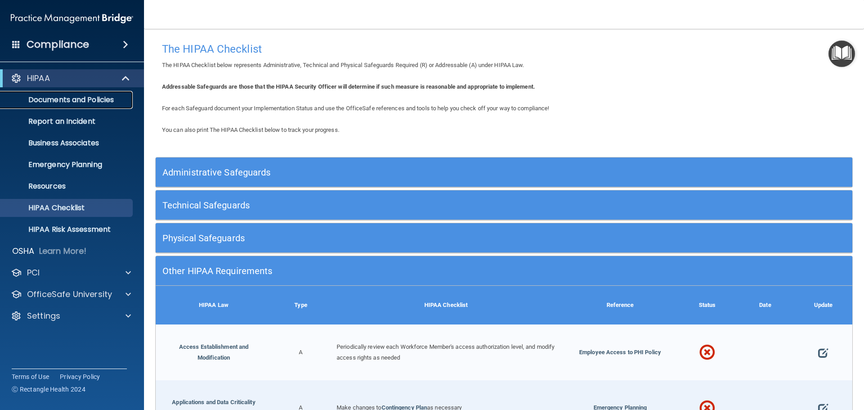
click at [58, 98] on p "Documents and Policies" at bounding box center [67, 99] width 123 height 9
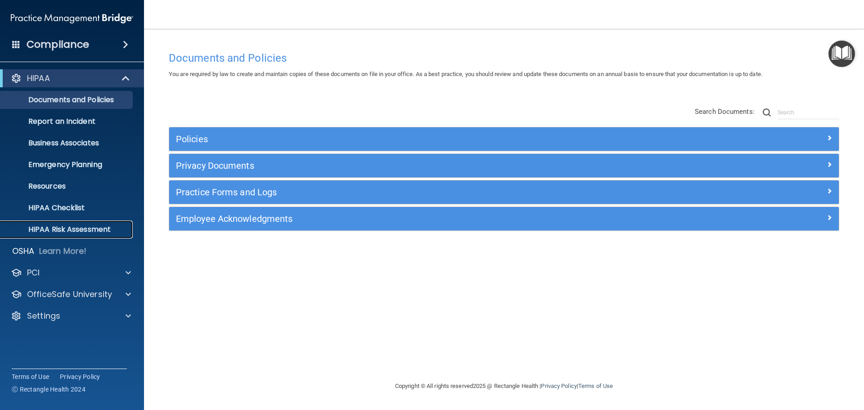
click at [46, 222] on link "HIPAA Risk Assessment" at bounding box center [62, 230] width 142 height 18
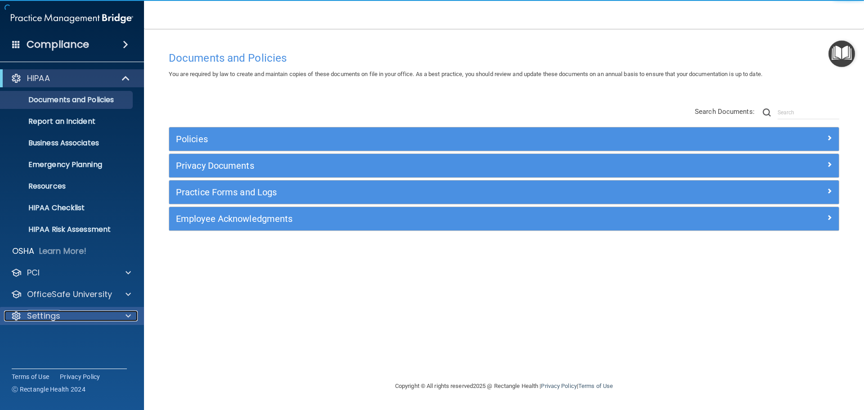
click at [55, 318] on p "Settings" at bounding box center [43, 316] width 33 height 11
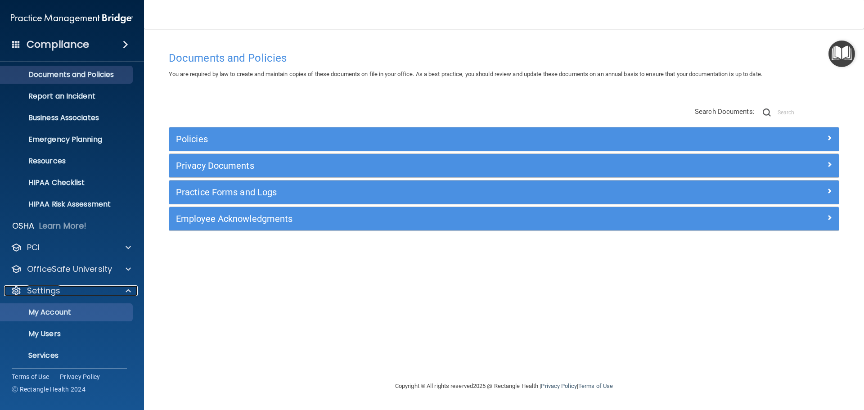
scroll to position [50, 0]
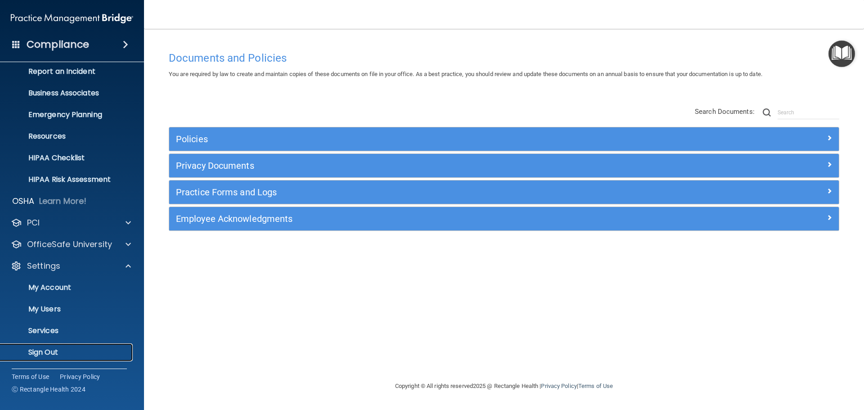
click at [51, 349] on p "Sign Out" at bounding box center [67, 352] width 123 height 9
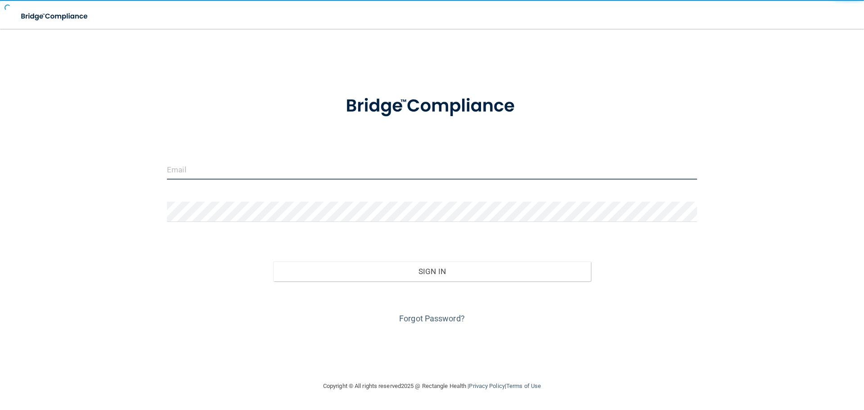
type input "[EMAIL_ADDRESS][DOMAIN_NAME]"
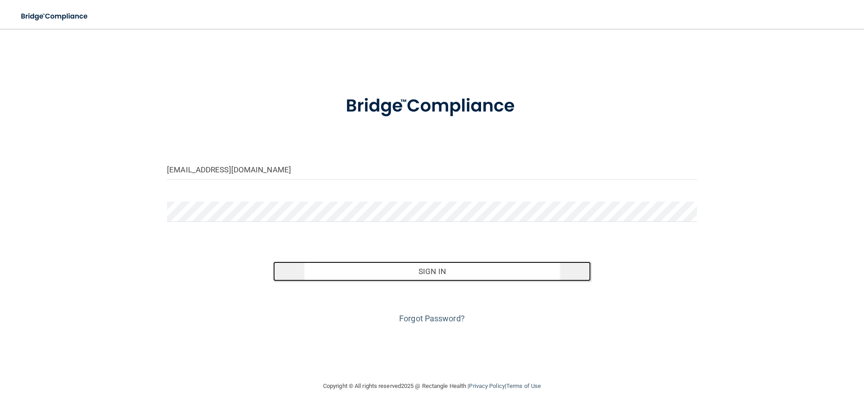
click at [399, 272] on button "Sign In" at bounding box center [432, 272] width 318 height 20
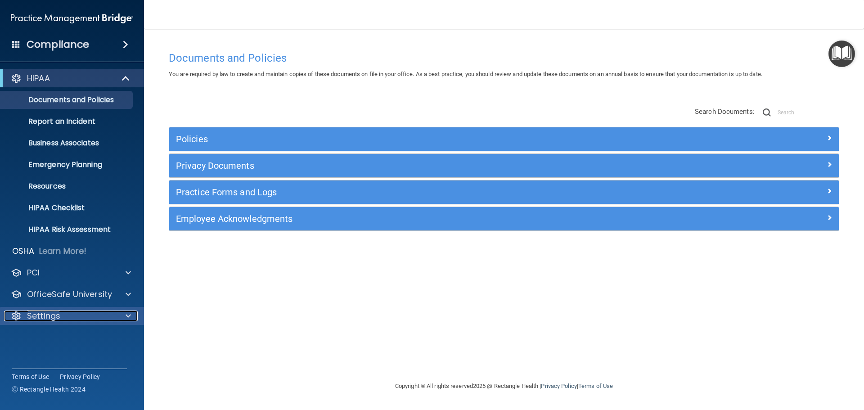
click at [47, 319] on p "Settings" at bounding box center [43, 316] width 33 height 11
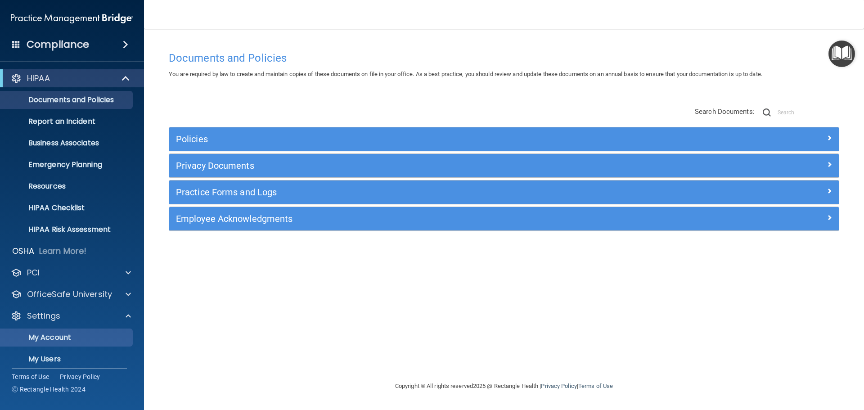
drag, startPoint x: 47, startPoint y: 327, endPoint x: 48, endPoint y: 333, distance: 6.0
click at [47, 328] on ul "My Account My Users Services Sign Out" at bounding box center [72, 368] width 163 height 86
click at [48, 333] on p "My Account" at bounding box center [67, 337] width 123 height 9
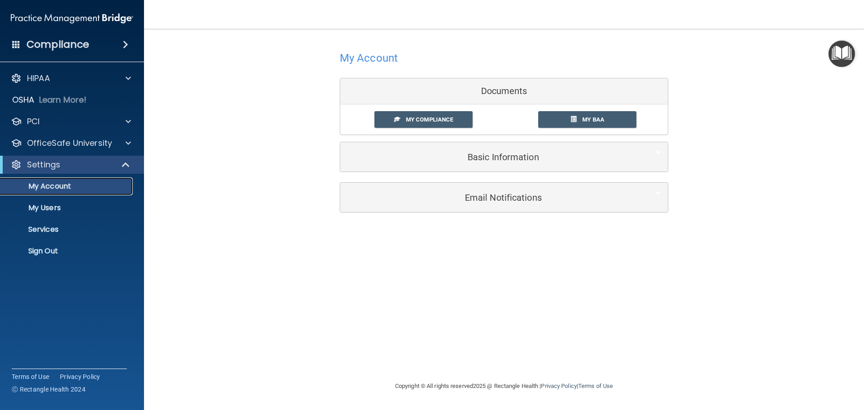
click at [41, 188] on p "My Account" at bounding box center [67, 186] width 123 height 9
click at [41, 210] on p "My Users" at bounding box center [67, 207] width 123 height 9
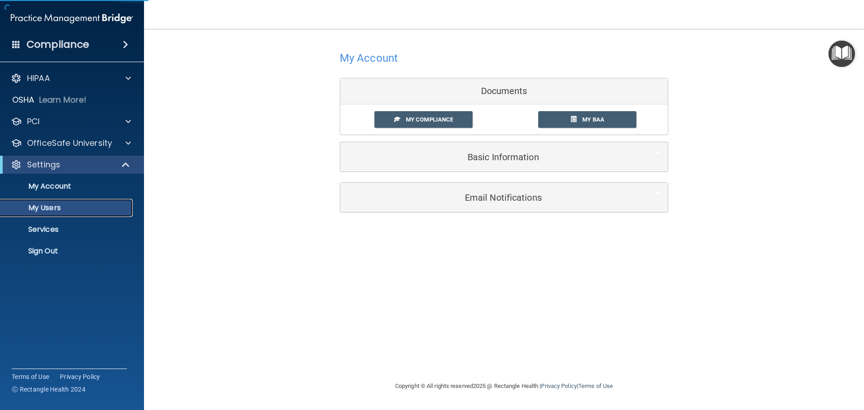
select select "20"
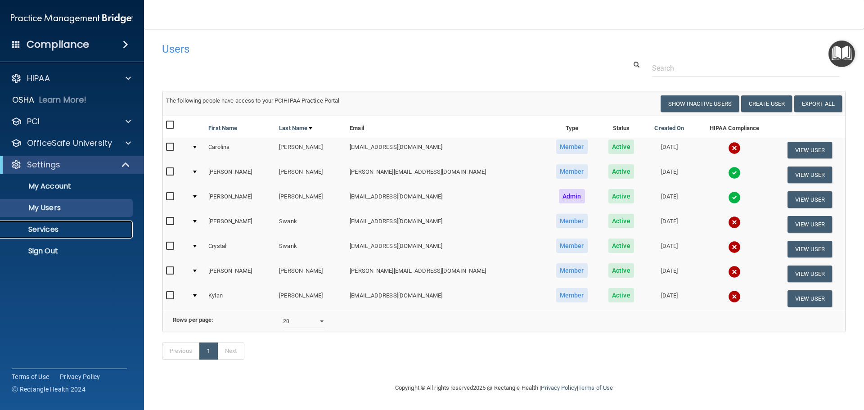
click at [34, 229] on p "Services" at bounding box center [67, 229] width 123 height 9
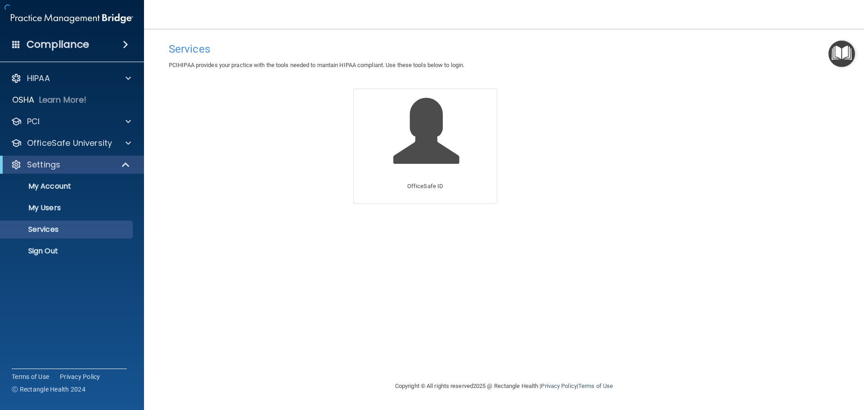
click at [41, 170] on div "Settings" at bounding box center [72, 165] width 144 height 18
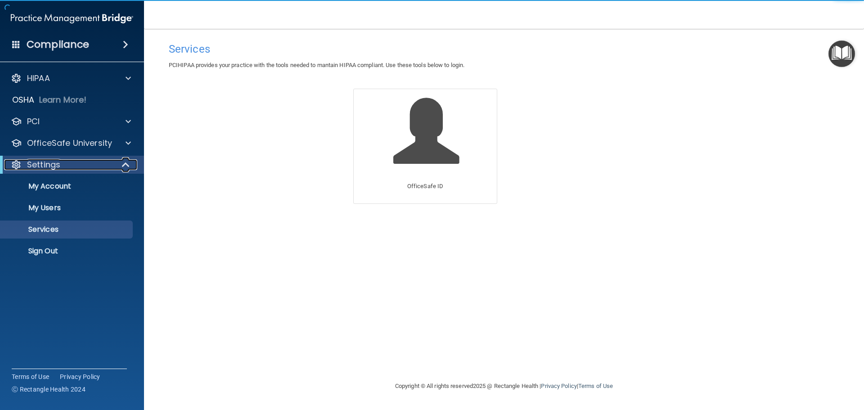
click at [41, 168] on p "Settings" at bounding box center [43, 164] width 33 height 11
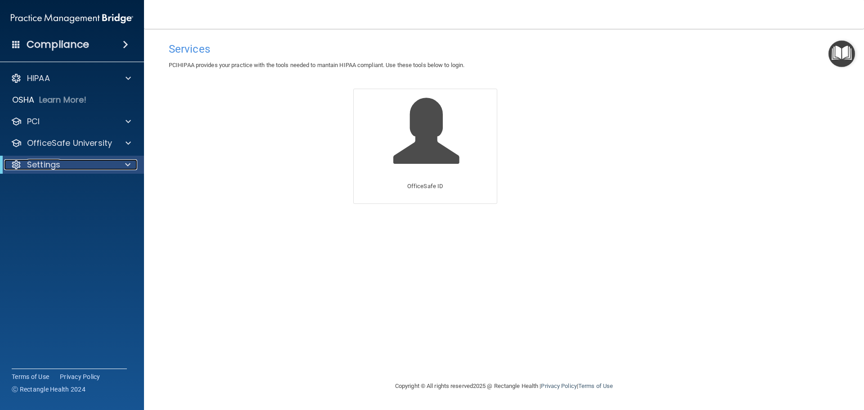
click at [82, 163] on div "Settings" at bounding box center [59, 164] width 111 height 11
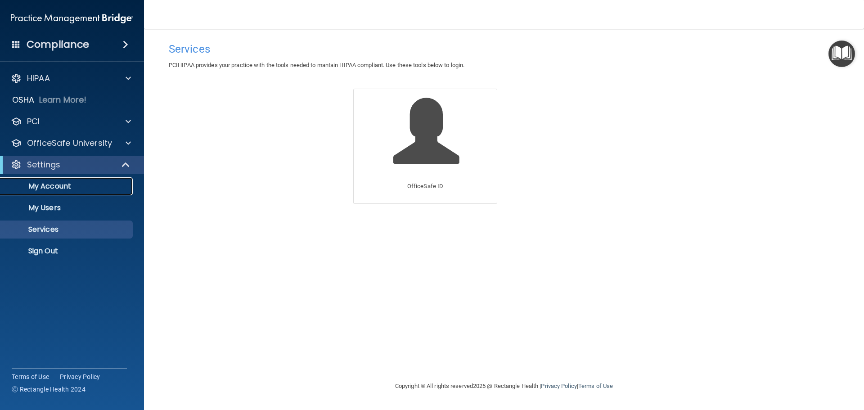
click at [63, 180] on link "My Account" at bounding box center [62, 186] width 142 height 18
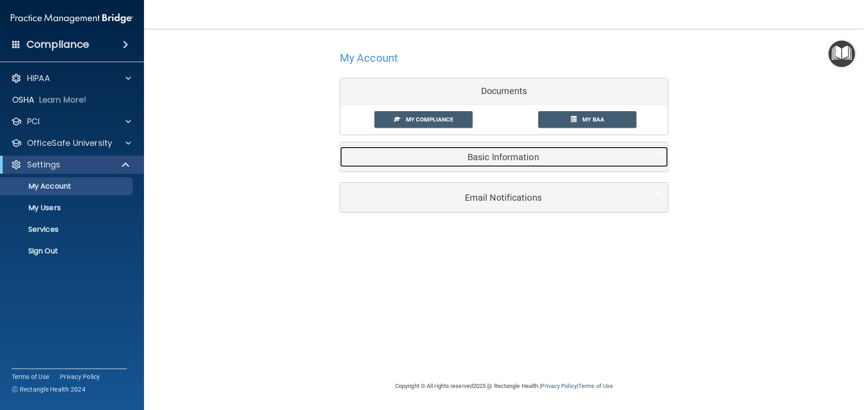
click at [475, 161] on h5 "Basic Information" at bounding box center [490, 157] width 287 height 10
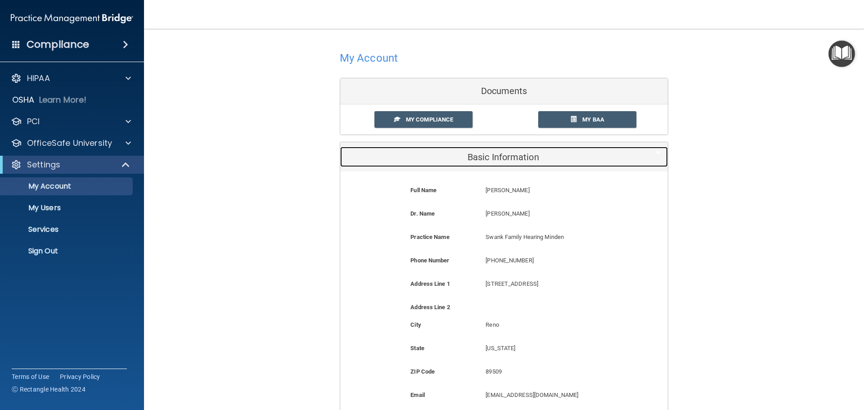
scroll to position [121, 0]
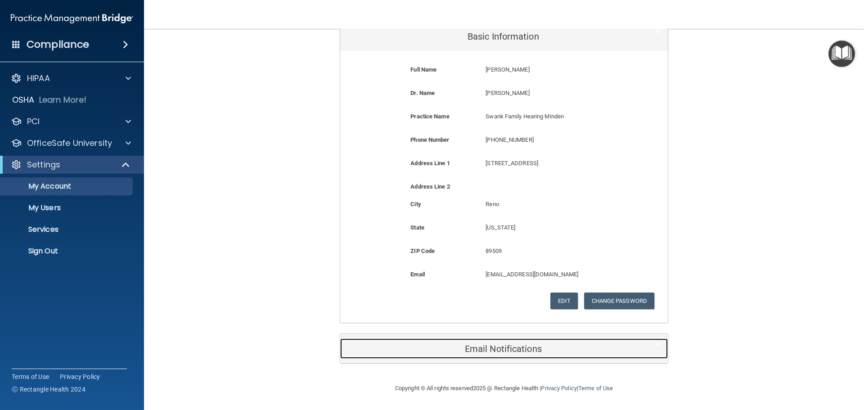
click at [464, 343] on div "Email Notifications" at bounding box center [490, 349] width 300 height 20
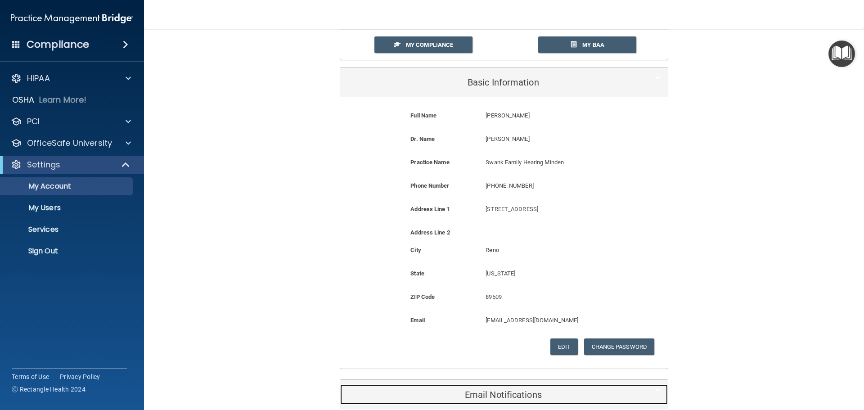
scroll to position [0, 0]
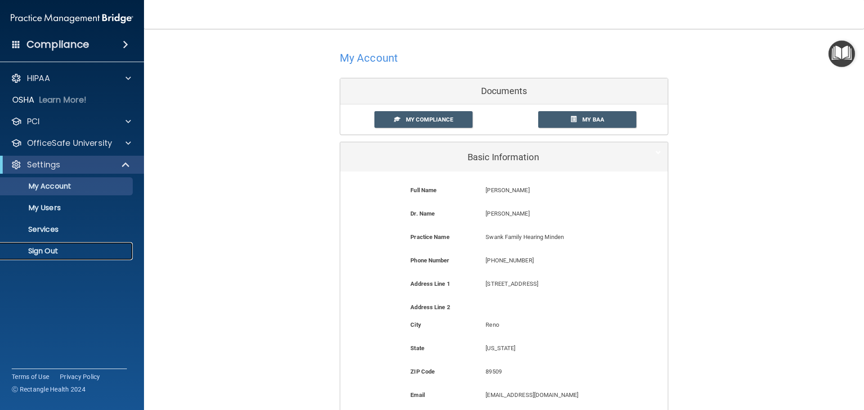
click at [42, 257] on link "Sign Out" at bounding box center [62, 251] width 142 height 18
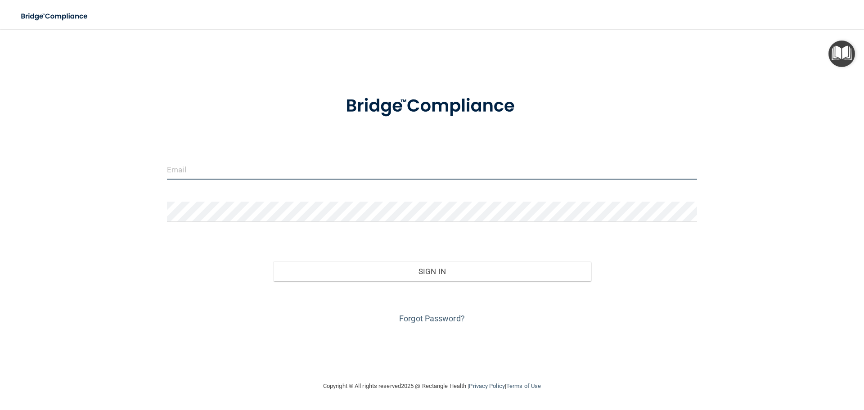
type input "[EMAIL_ADDRESS][DOMAIN_NAME]"
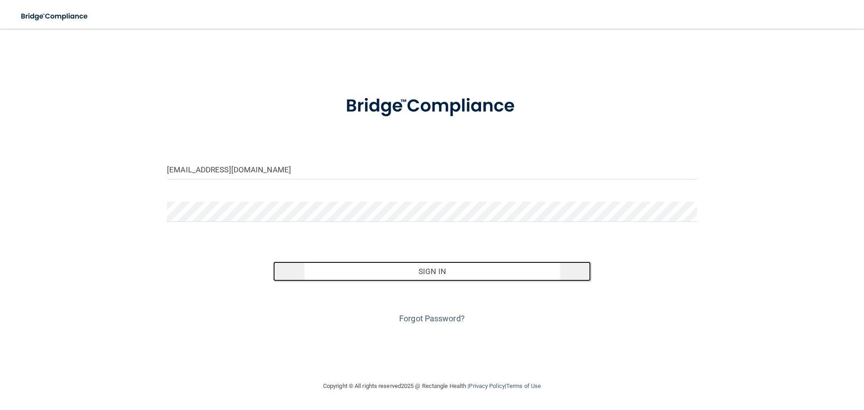
click at [391, 262] on button "Sign In" at bounding box center [432, 272] width 318 height 20
